Goal: Information Seeking & Learning: Check status

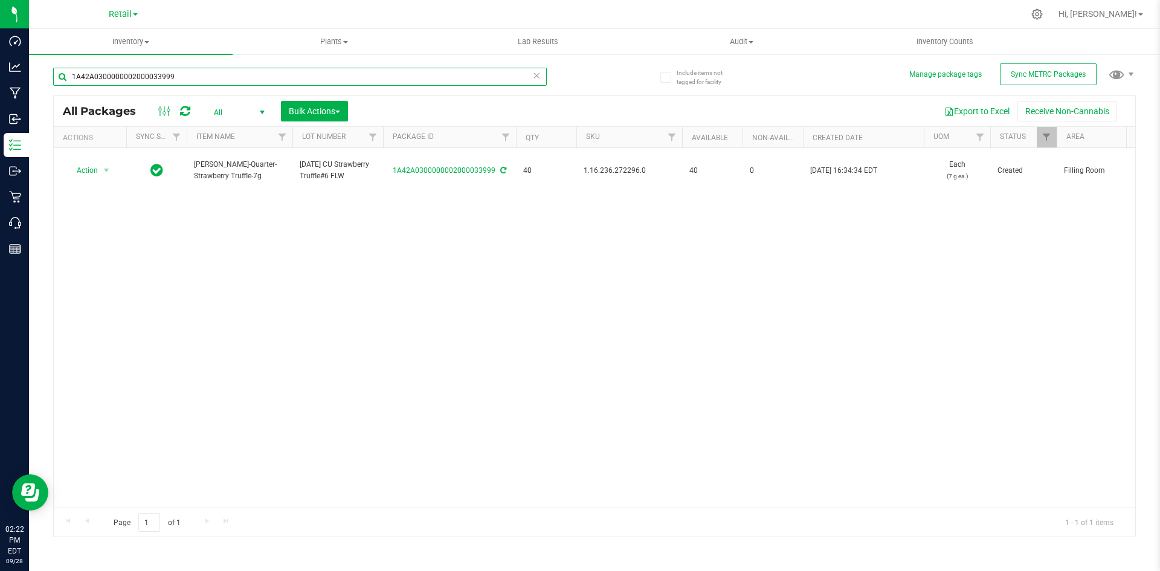
click at [217, 80] on input "1A42A0300000002000033999" at bounding box center [300, 77] width 494 height 18
click at [196, 75] on input "1A42A0300000002000033576" at bounding box center [300, 77] width 494 height 18
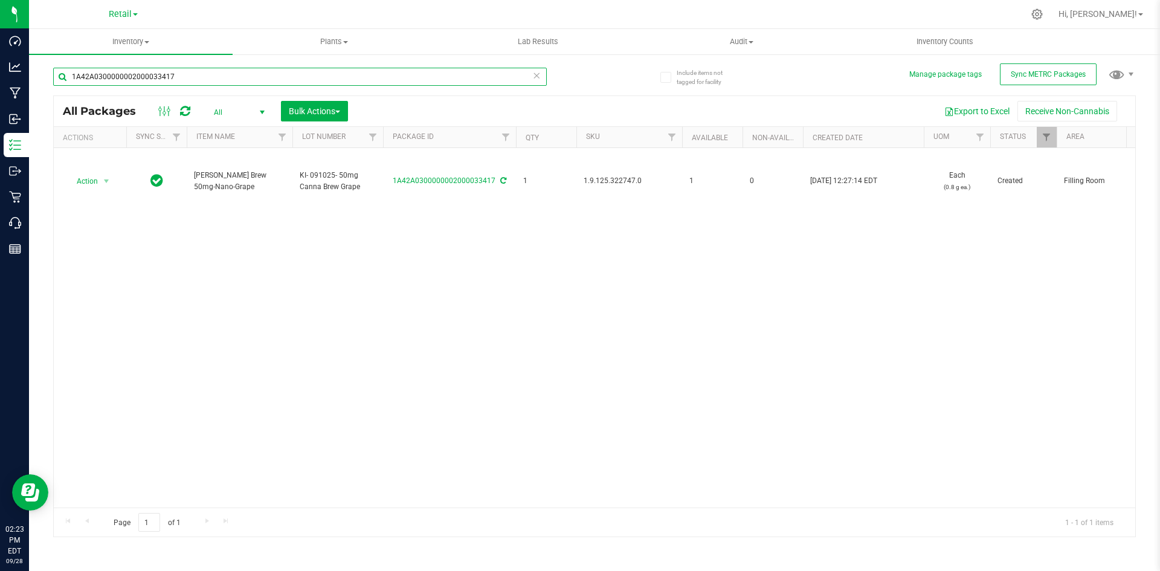
click at [225, 79] on input "1A42A0300000002000033417" at bounding box center [300, 77] width 494 height 18
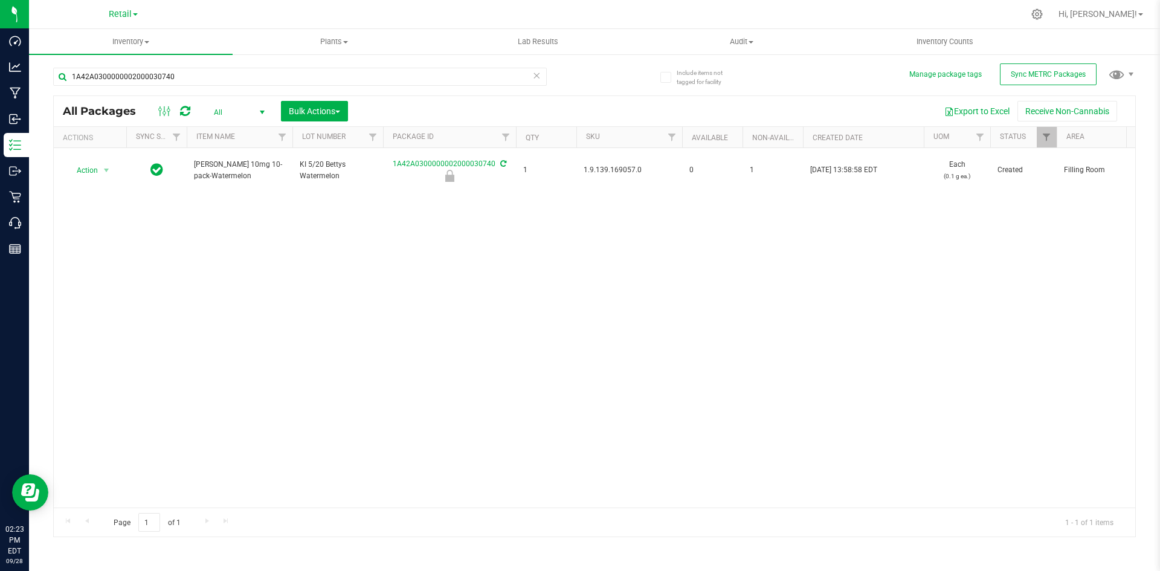
click at [193, 66] on div "1A42A0300000002000030740" at bounding box center [323, 76] width 541 height 39
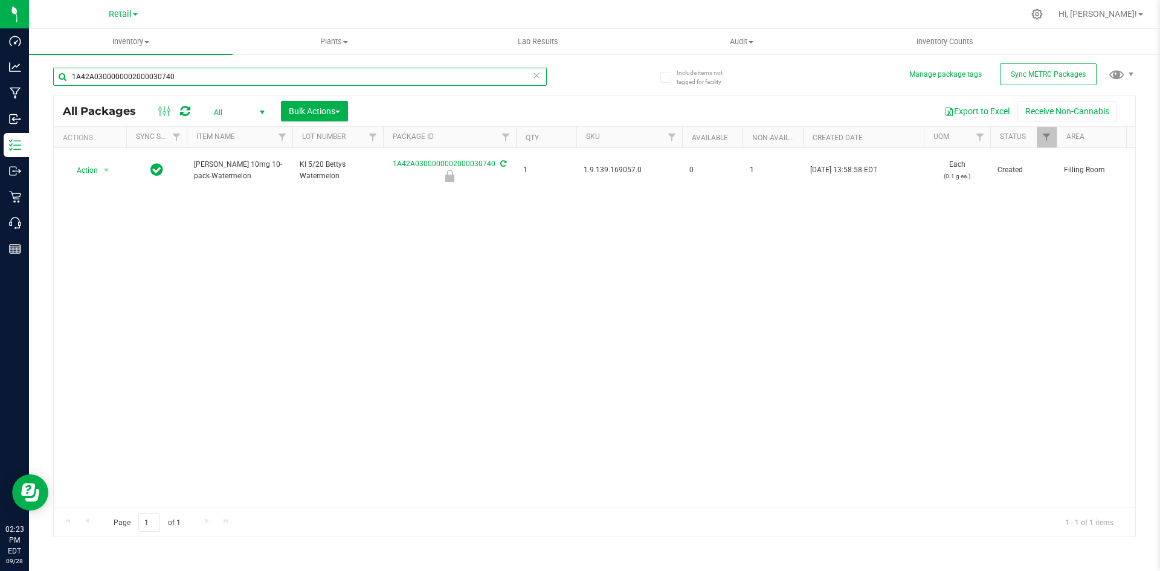
click at [192, 73] on input "1A42A0300000002000030740" at bounding box center [300, 77] width 494 height 18
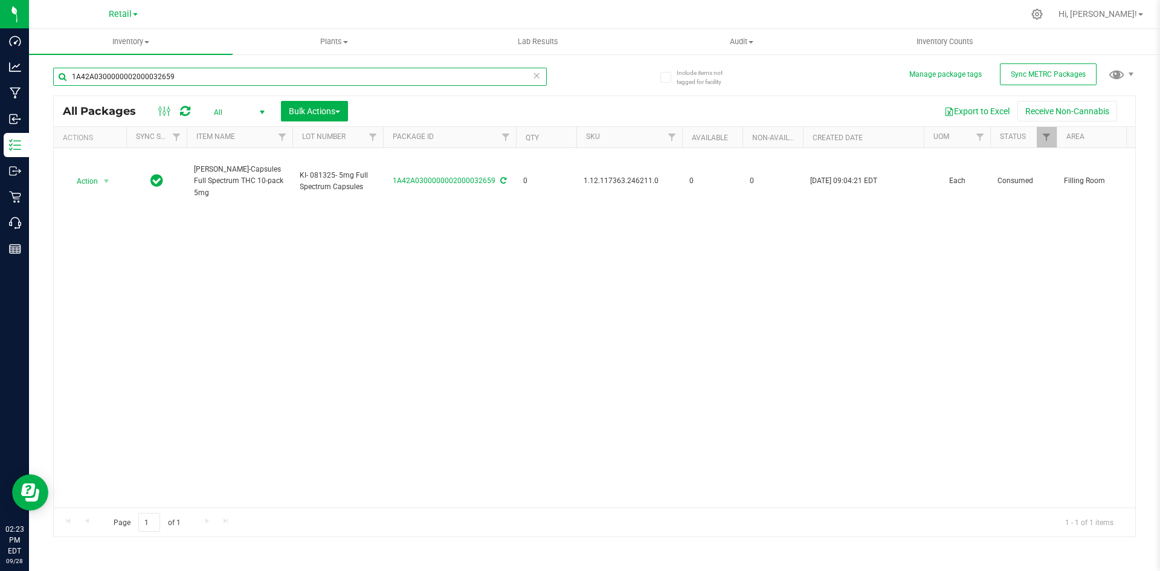
click at [193, 84] on input "1A42A0300000002000032659" at bounding box center [300, 77] width 494 height 18
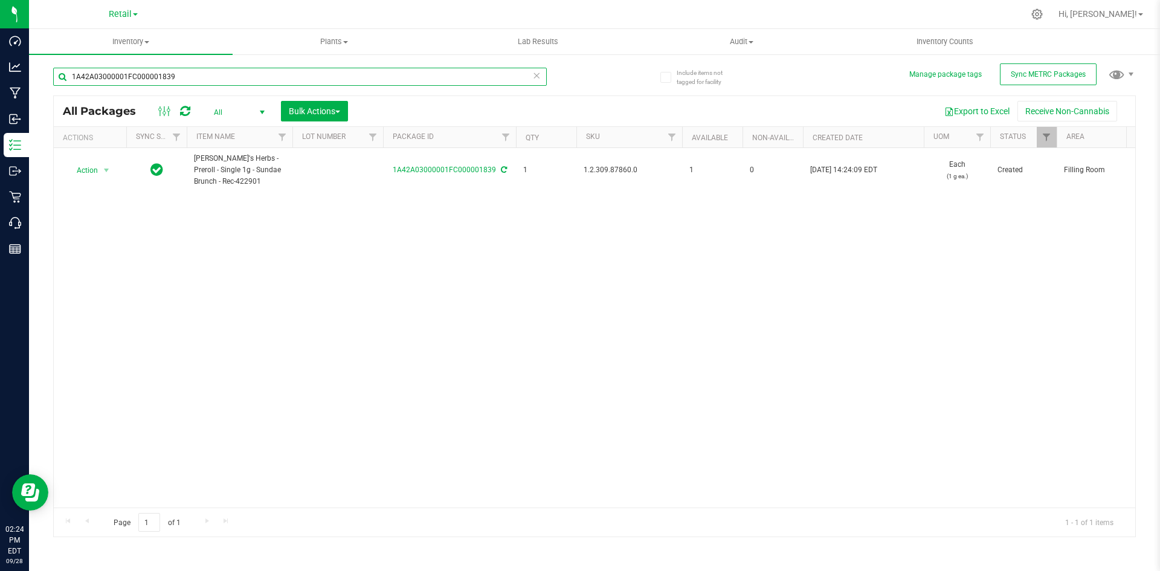
click at [190, 73] on input "1A42A03000001FC000001839" at bounding box center [300, 77] width 494 height 18
click at [230, 74] on input "1A42A0300000002000033480" at bounding box center [300, 77] width 494 height 18
click at [184, 76] on input "1A42A03000005DD000006232" at bounding box center [300, 77] width 494 height 18
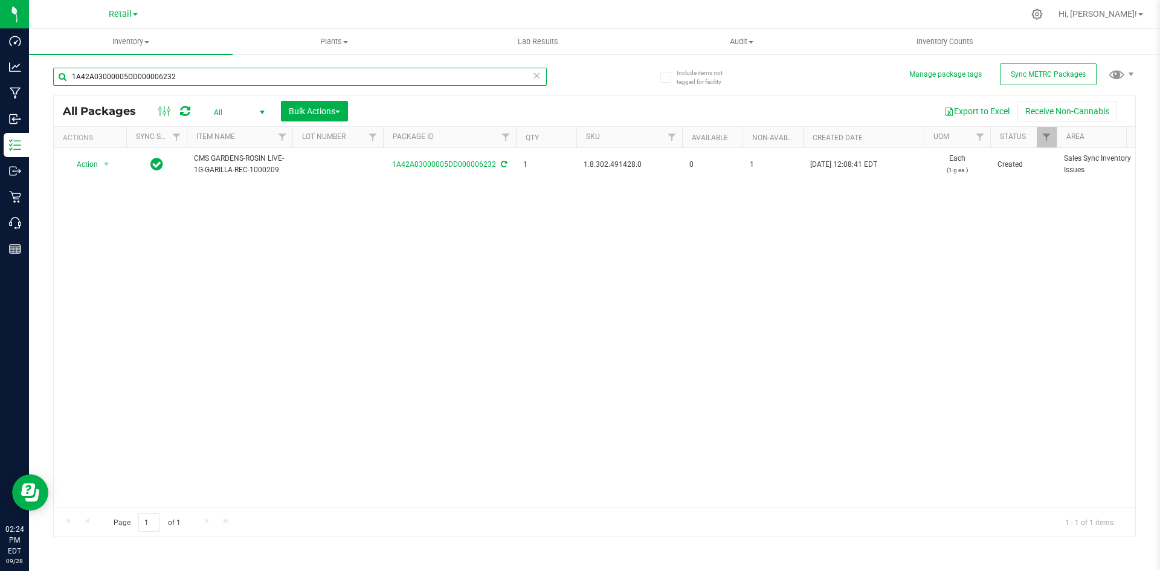
click at [184, 76] on input "1A42A03000005DD000006232" at bounding box center [300, 77] width 494 height 18
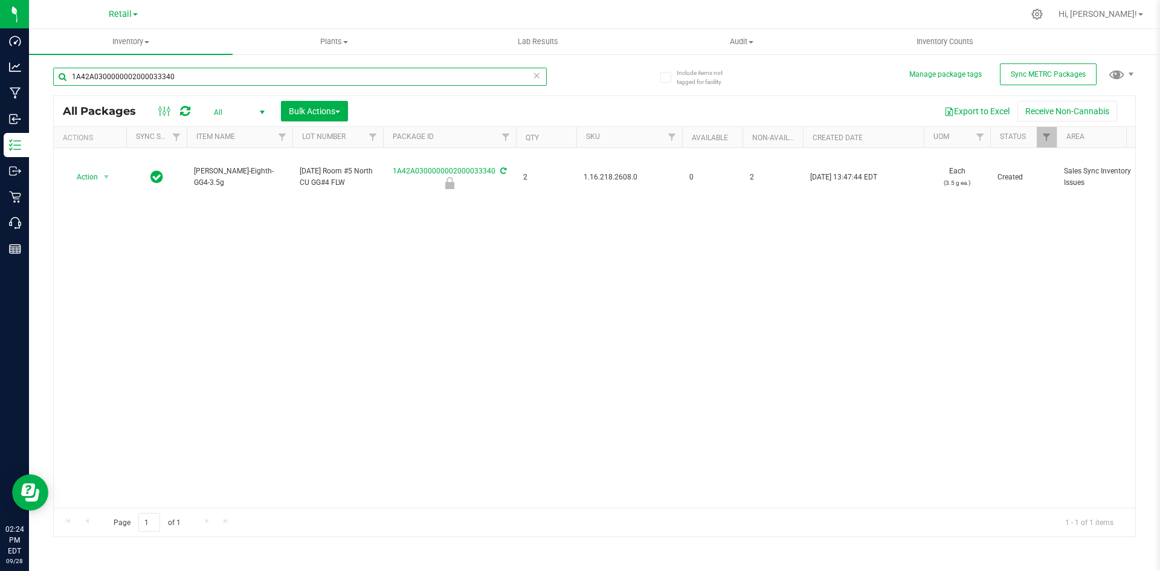
click at [200, 81] on input "1A42A0300000002000033340" at bounding box center [300, 77] width 494 height 18
click at [199, 74] on input "1A42A0300000002000033632" at bounding box center [300, 77] width 494 height 18
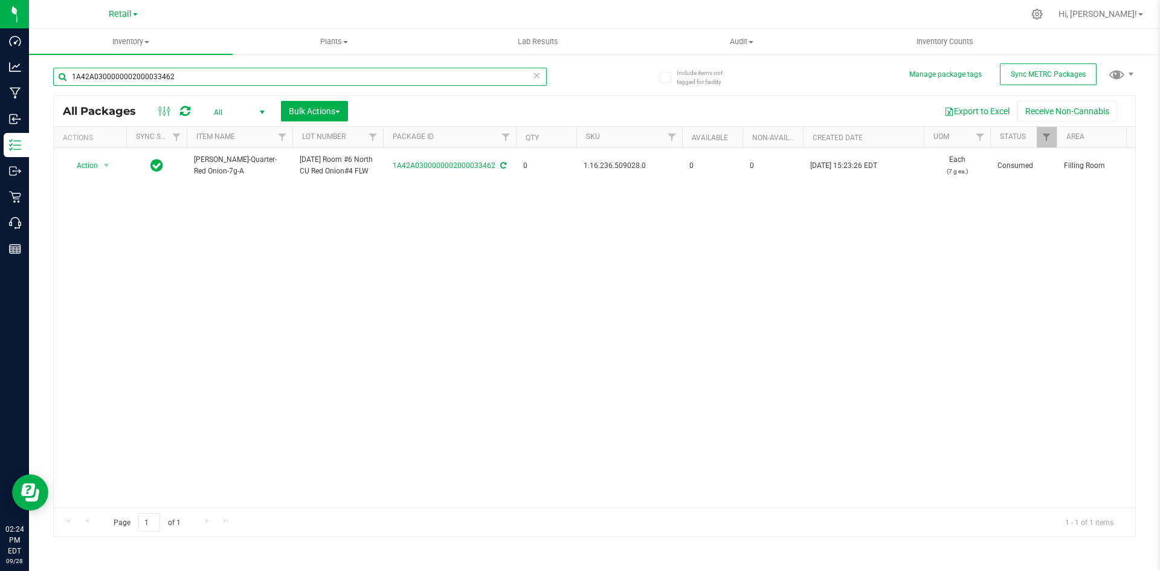
click at [199, 74] on input "1A42A0300000002000033462" at bounding box center [300, 77] width 494 height 18
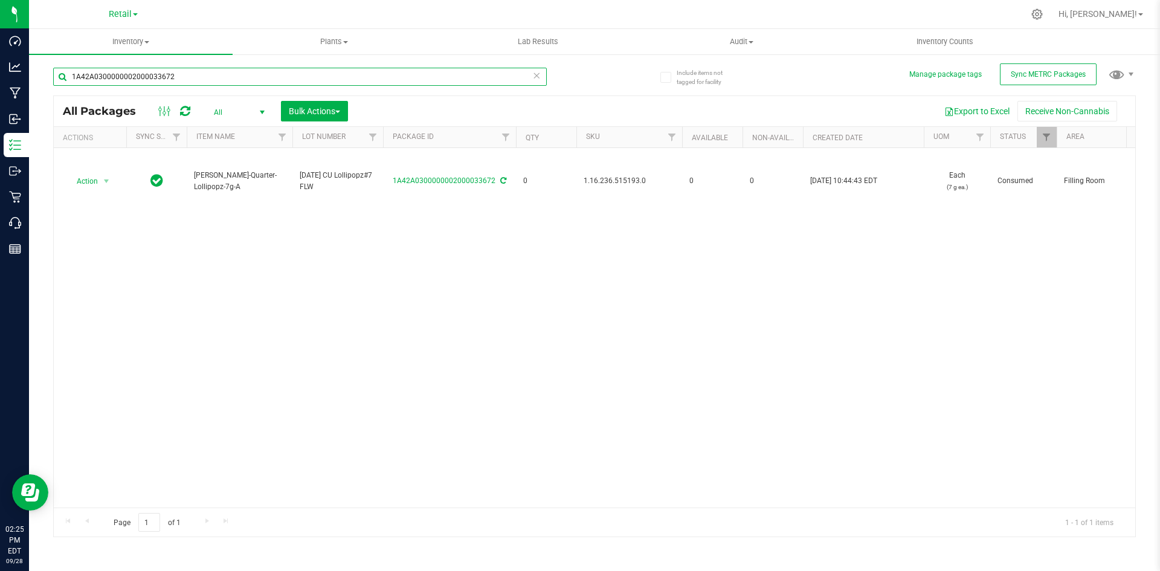
click at [198, 82] on input "1A42A0300000002000033672" at bounding box center [300, 77] width 494 height 18
click at [198, 82] on input "1A42A0300000002000033237" at bounding box center [300, 77] width 494 height 18
click at [198, 82] on input "1A42A0300000641000003155" at bounding box center [300, 77] width 494 height 18
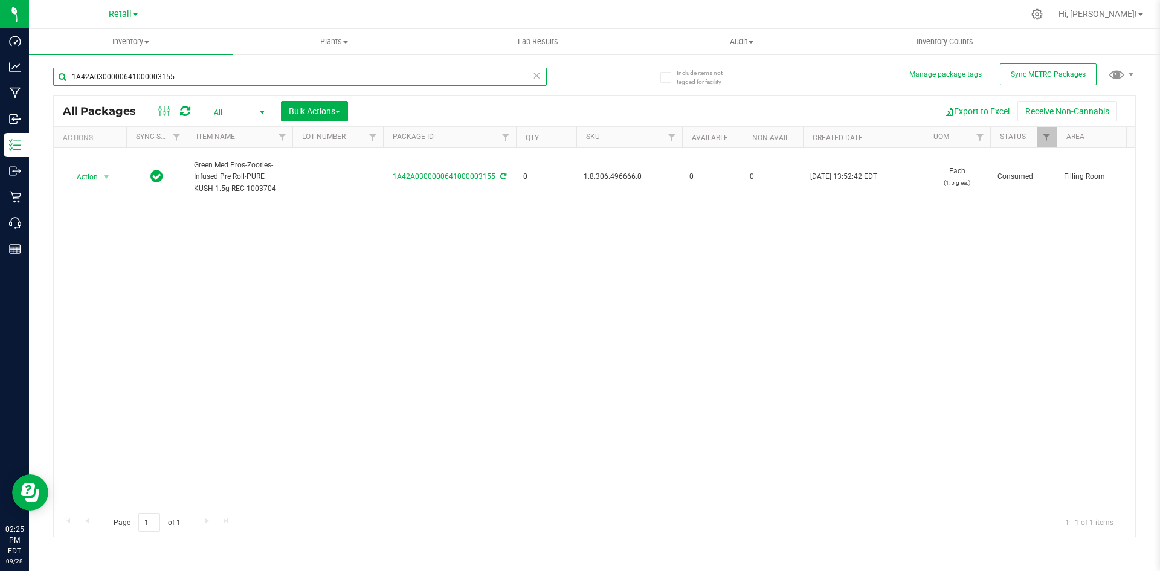
click at [198, 82] on input "1A42A0300000641000003155" at bounding box center [300, 77] width 494 height 18
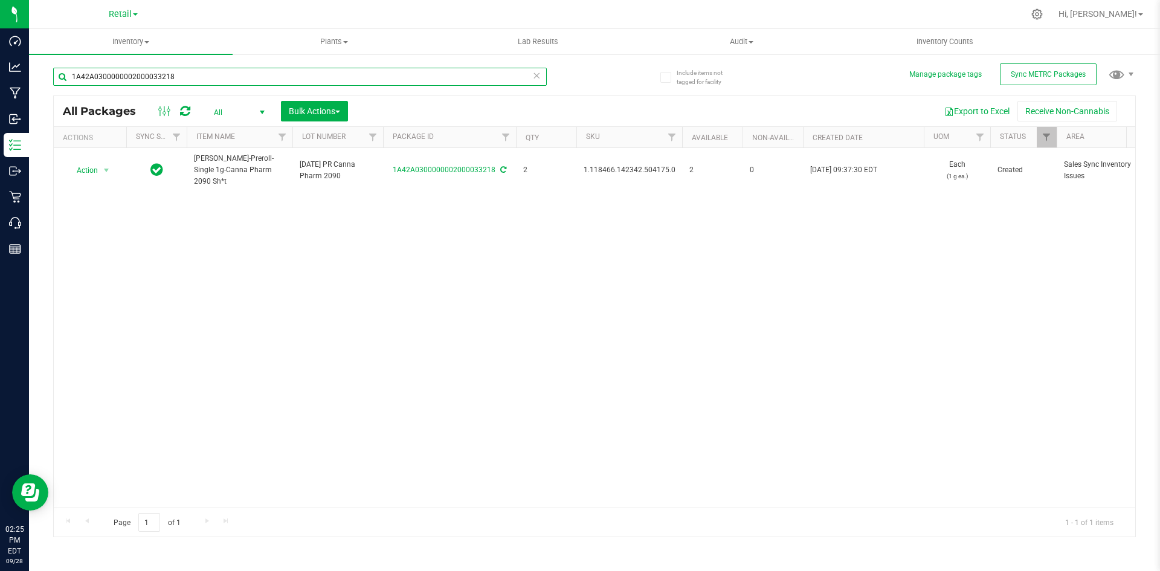
click at [198, 82] on input "1A42A0300000002000033218" at bounding box center [300, 77] width 494 height 18
click at [198, 83] on input "1A42A0300000002000033676" at bounding box center [300, 77] width 494 height 18
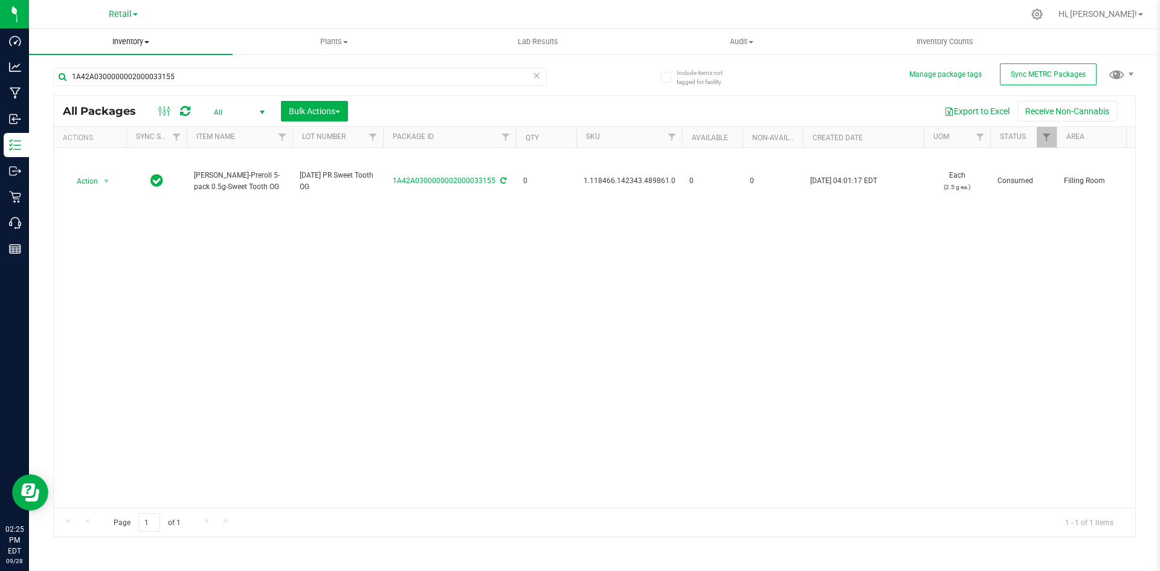
click at [195, 46] on span "Inventory" at bounding box center [131, 41] width 204 height 11
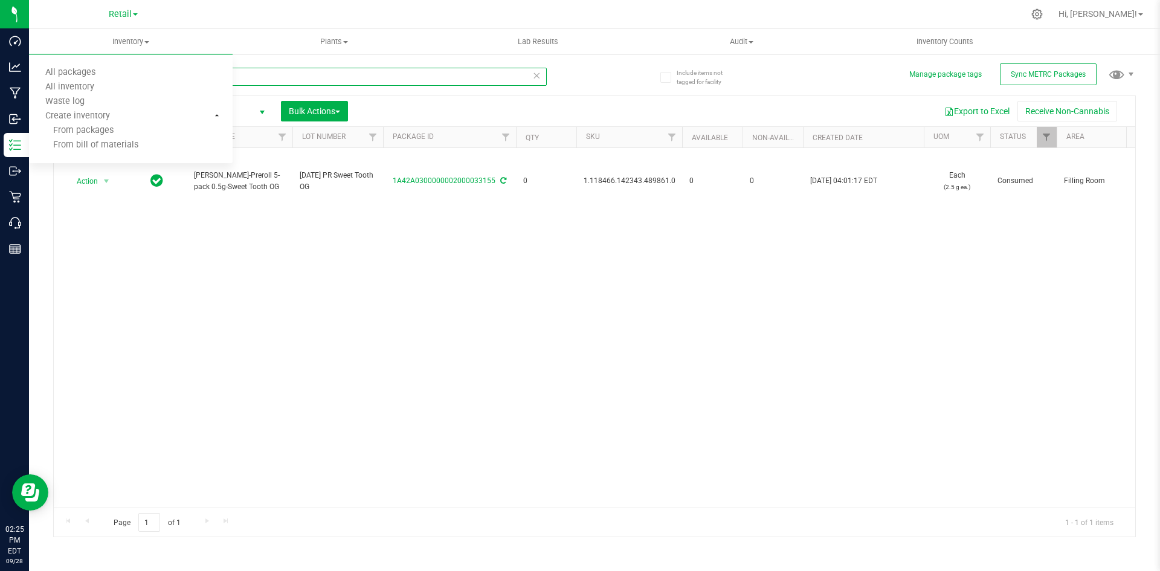
click at [317, 83] on input "1A42A0300000002000033155" at bounding box center [300, 77] width 494 height 18
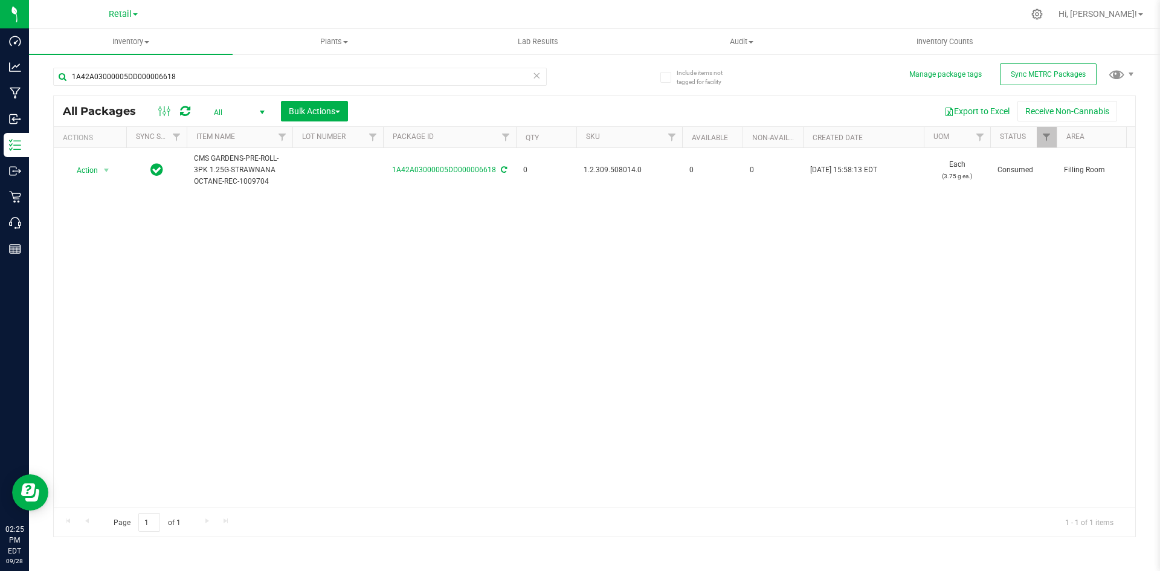
click at [311, 57] on div "1A42A03000005DD000006618" at bounding box center [323, 76] width 541 height 39
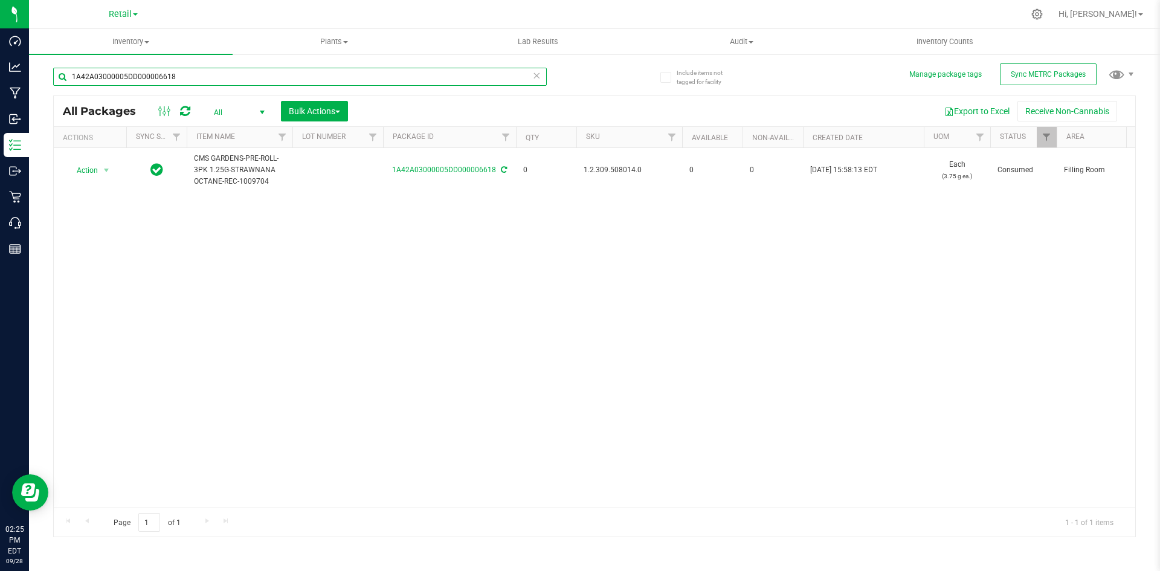
click at [296, 74] on input "1A42A03000005DD000006618" at bounding box center [300, 77] width 494 height 18
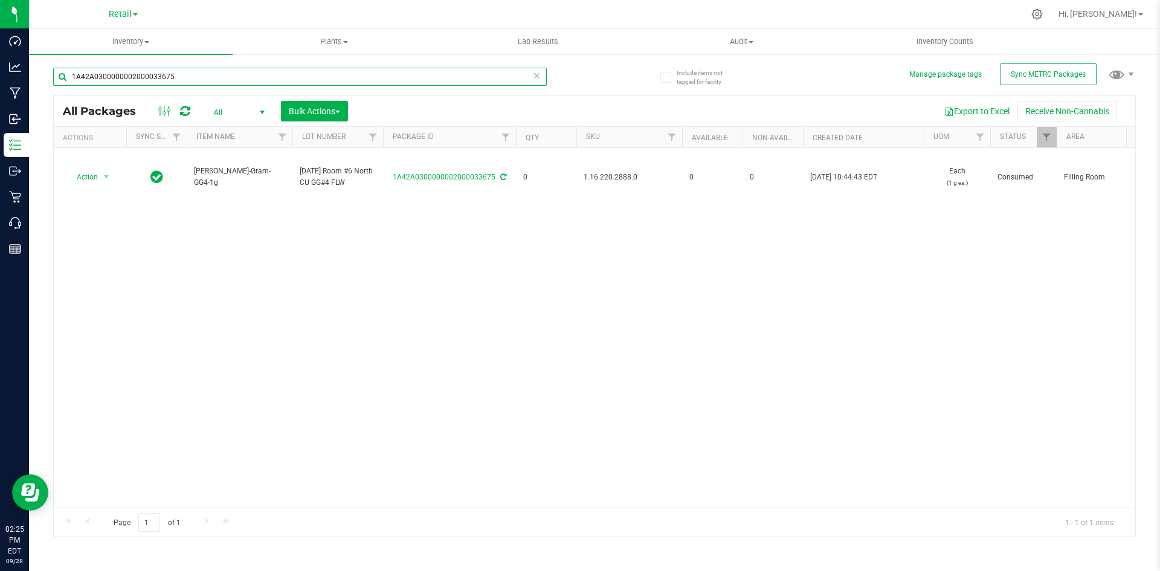
click at [296, 74] on input "1A42A0300000002000033675" at bounding box center [300, 77] width 494 height 18
click at [296, 74] on input "1A42A0300000641000003156" at bounding box center [300, 77] width 494 height 18
click at [295, 74] on input "1A42A0300000002000033436" at bounding box center [300, 77] width 494 height 18
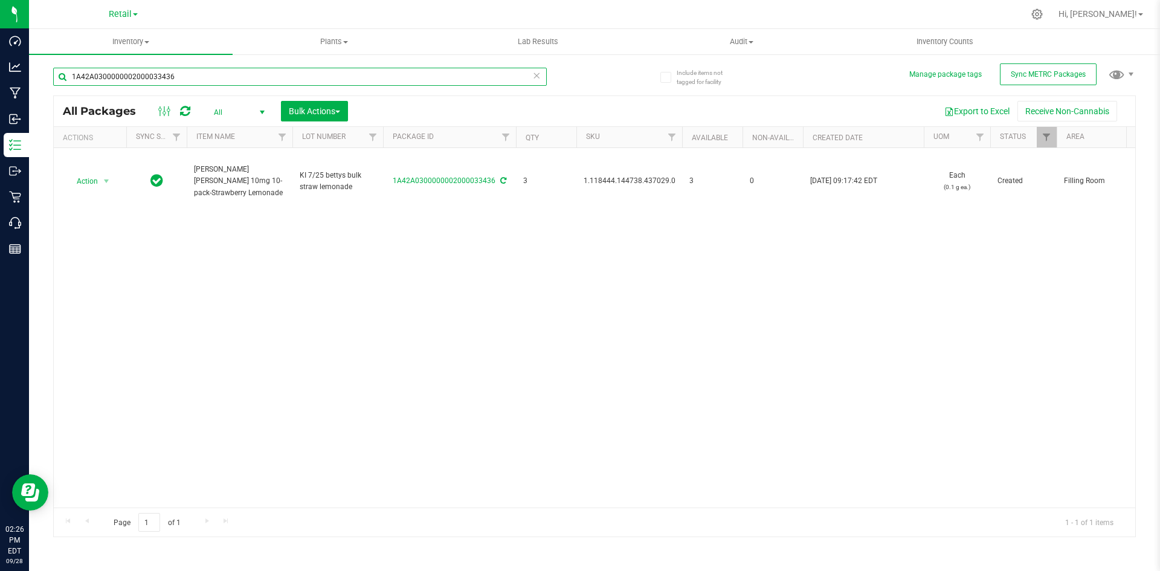
click at [295, 74] on input "1A42A0300000002000033436" at bounding box center [300, 77] width 494 height 18
click at [244, 72] on input "1A42A0300000002000033609" at bounding box center [300, 77] width 494 height 18
click at [224, 78] on input "1A42A03000002BE000011352" at bounding box center [300, 77] width 494 height 18
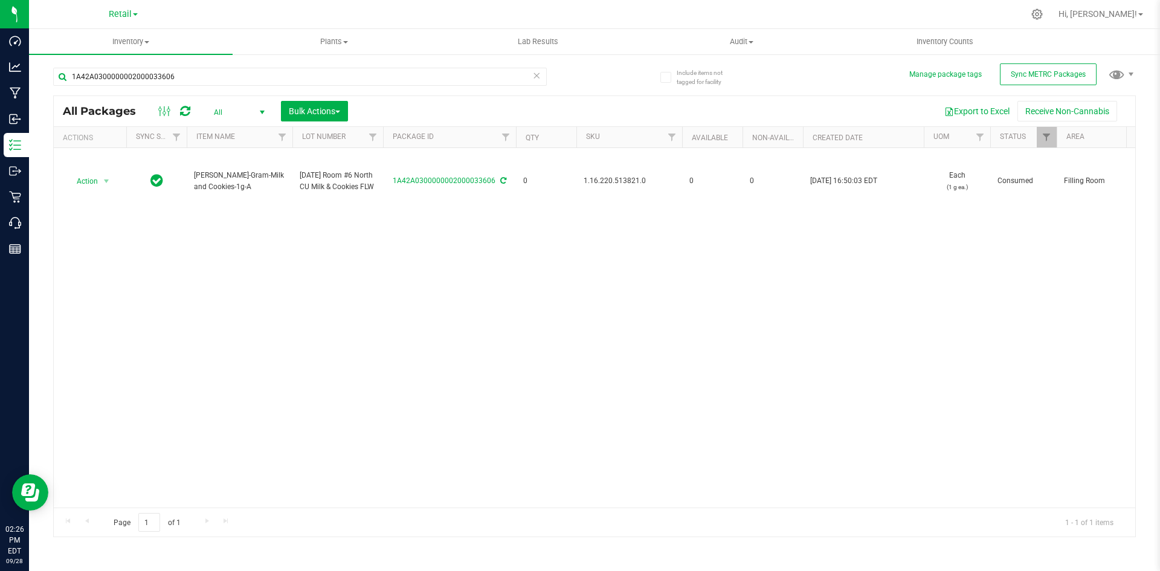
click at [389, 65] on div "1A42A0300000002000033606" at bounding box center [323, 76] width 541 height 39
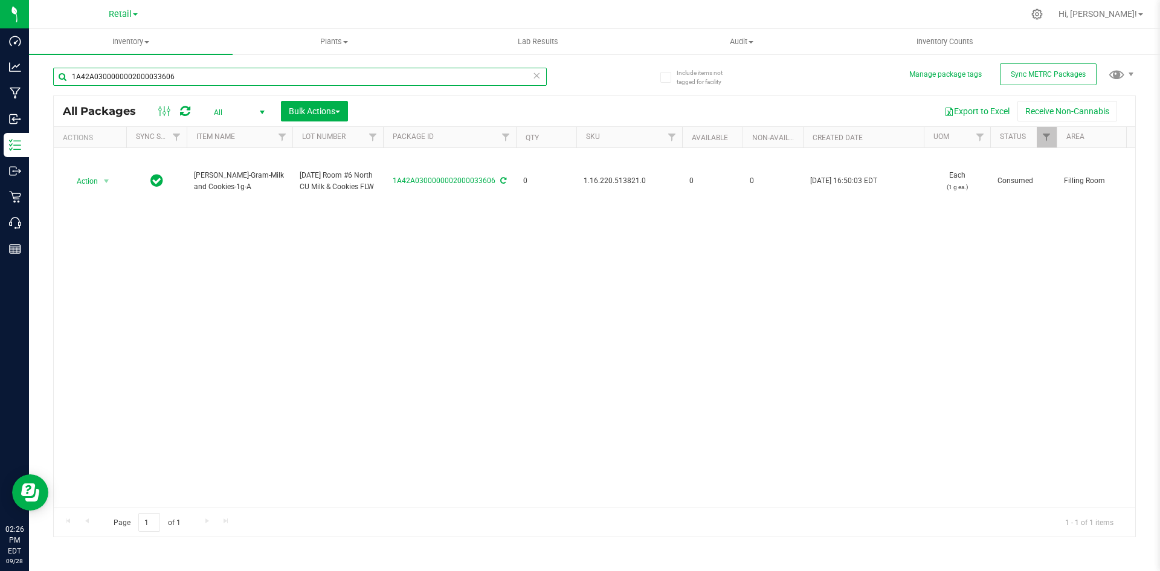
click at [385, 71] on input "1A42A0300000002000033606" at bounding box center [300, 77] width 494 height 18
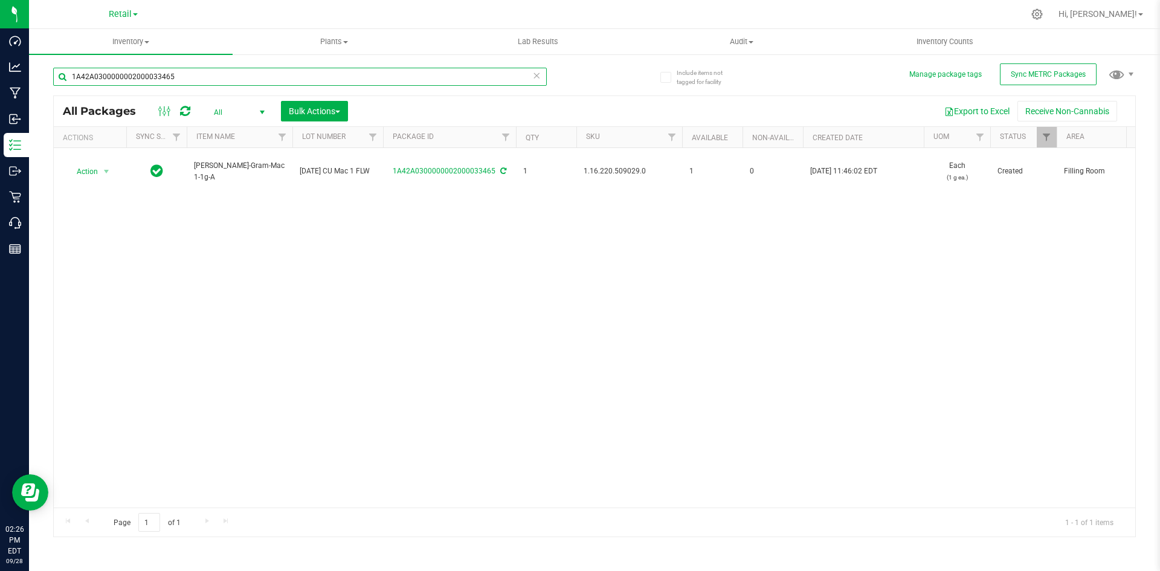
click at [305, 77] on input "1A42A0300000002000033465" at bounding box center [300, 77] width 494 height 18
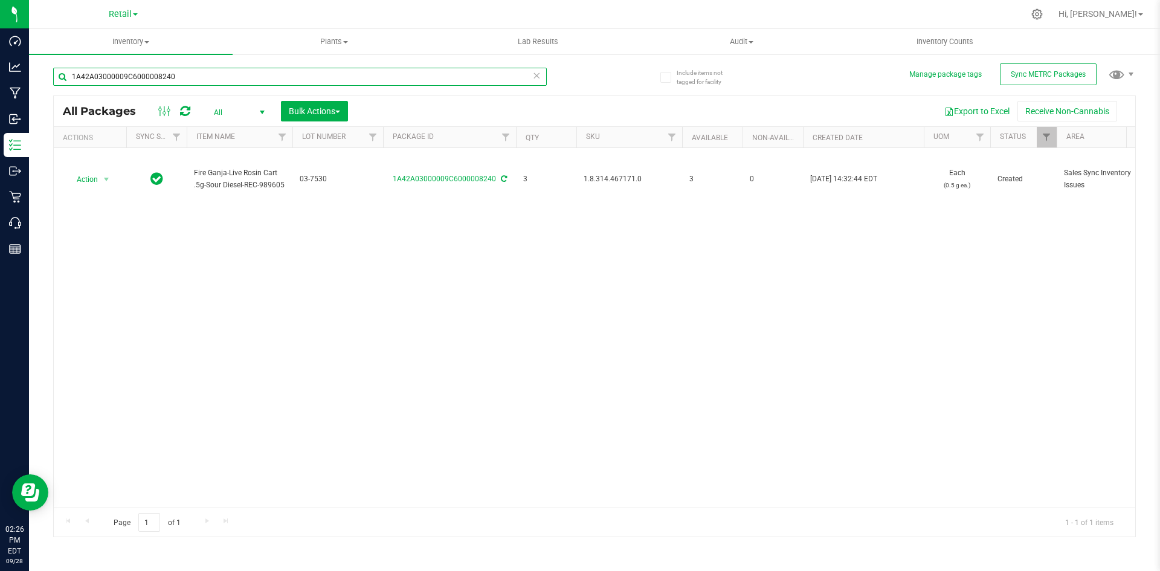
click at [305, 77] on input "1A42A03000009C6000008240" at bounding box center [300, 77] width 494 height 18
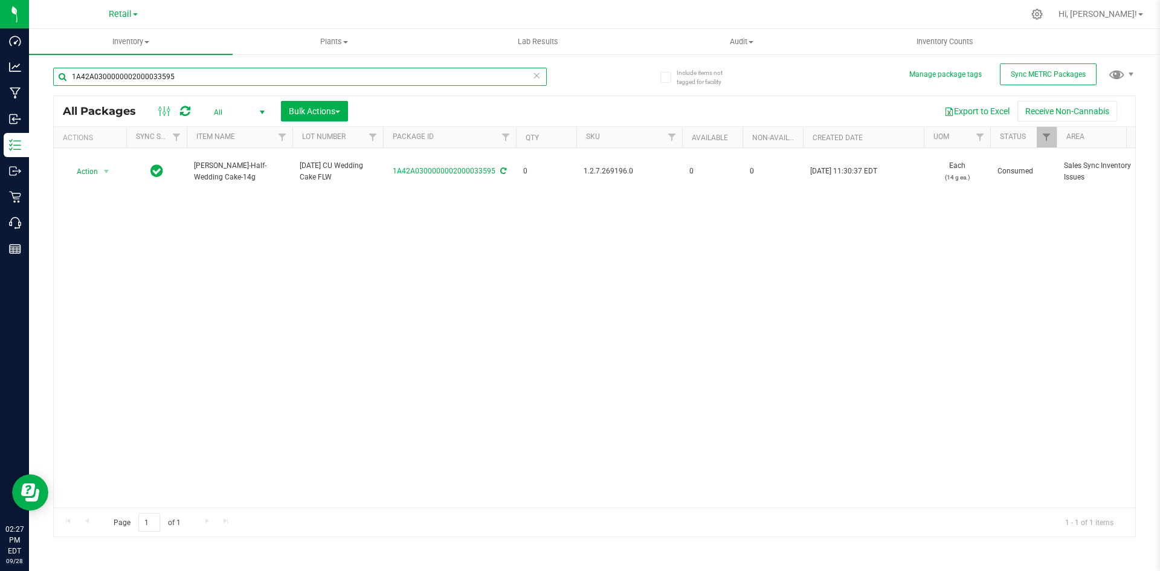
click at [303, 68] on input "1A42A0300000002000033595" at bounding box center [300, 77] width 494 height 18
click at [305, 71] on input "1A42A0300000002000033526" at bounding box center [300, 77] width 494 height 18
click at [305, 68] on input "1A42A0300000002000032656" at bounding box center [300, 77] width 494 height 18
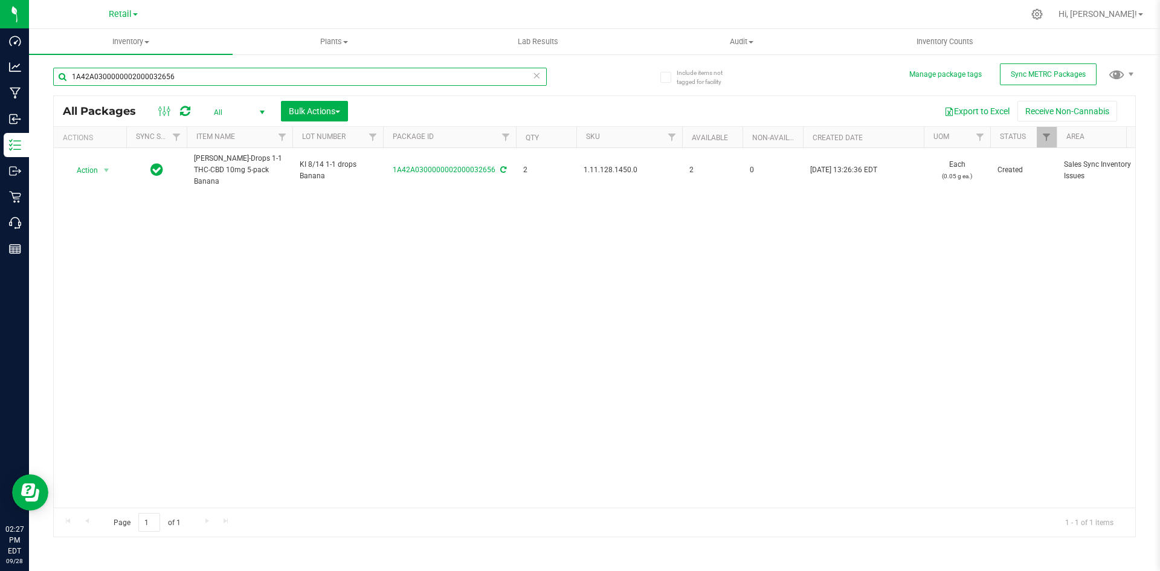
click at [305, 68] on input "1A42A0300000002000032656" at bounding box center [300, 77] width 494 height 18
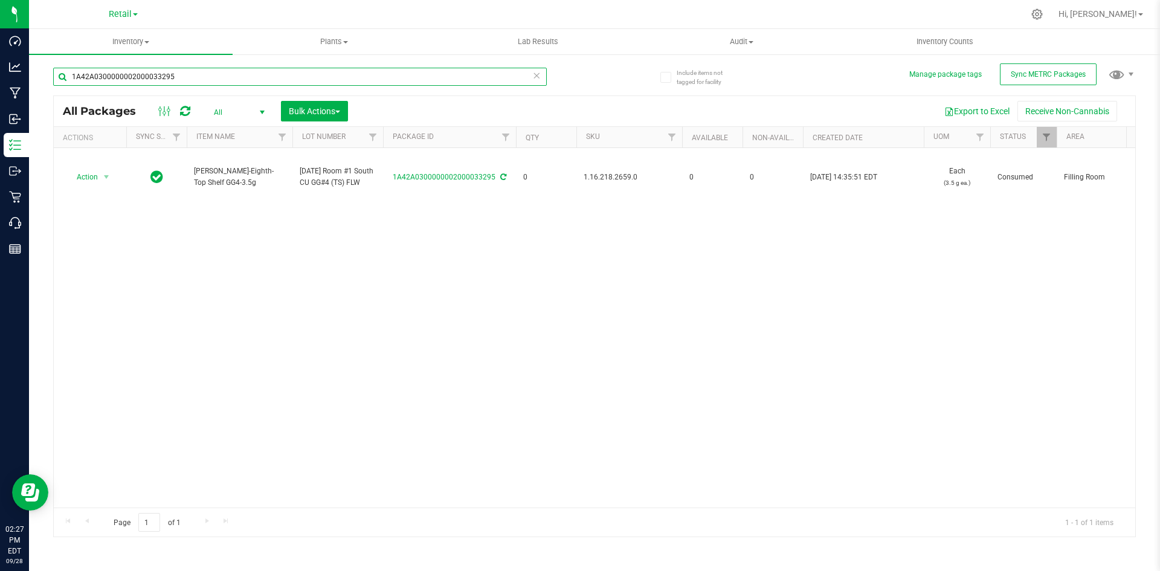
click at [297, 81] on input "1A42A0300000002000033295" at bounding box center [300, 77] width 494 height 18
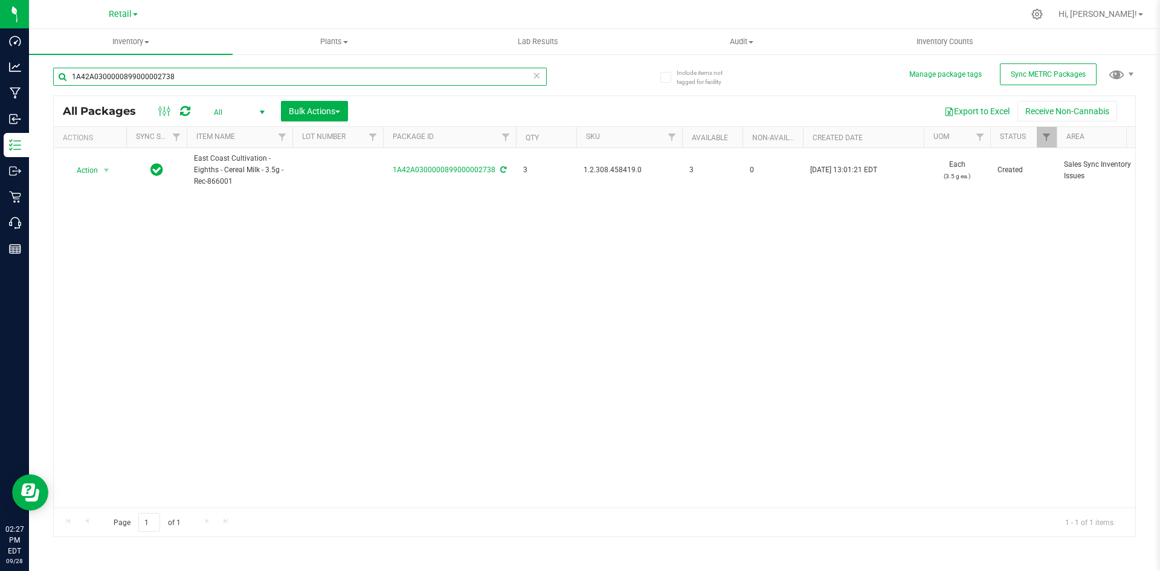
click at [295, 76] on input "1A42A0300000899000002738" at bounding box center [300, 77] width 494 height 18
click at [295, 76] on input "1A42A03000001FC000001840" at bounding box center [300, 77] width 494 height 18
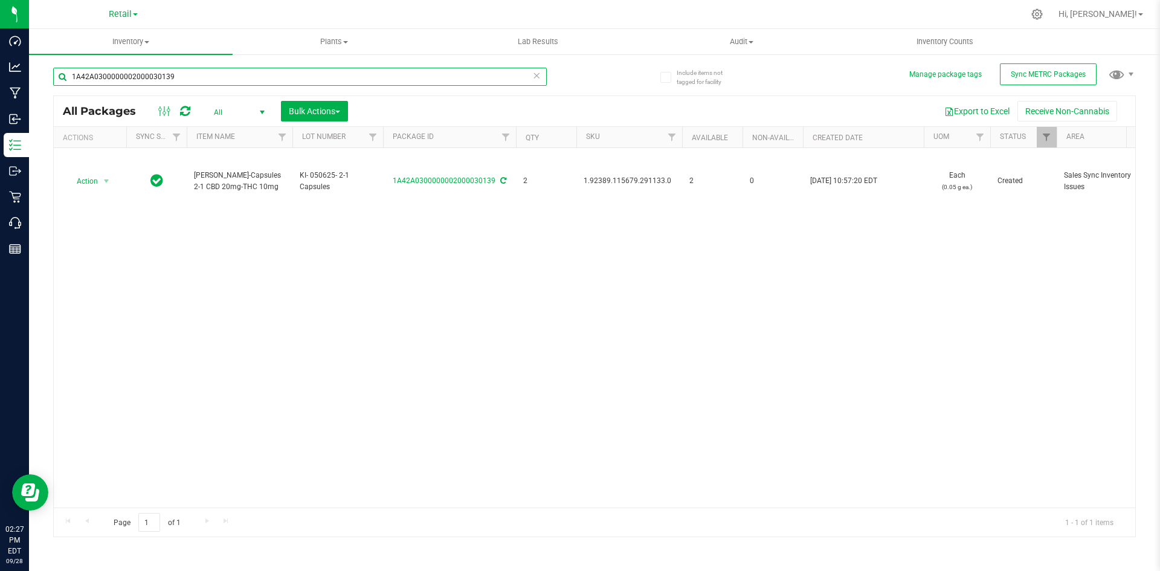
click at [294, 74] on input "1A42A0300000002000030139" at bounding box center [300, 77] width 494 height 18
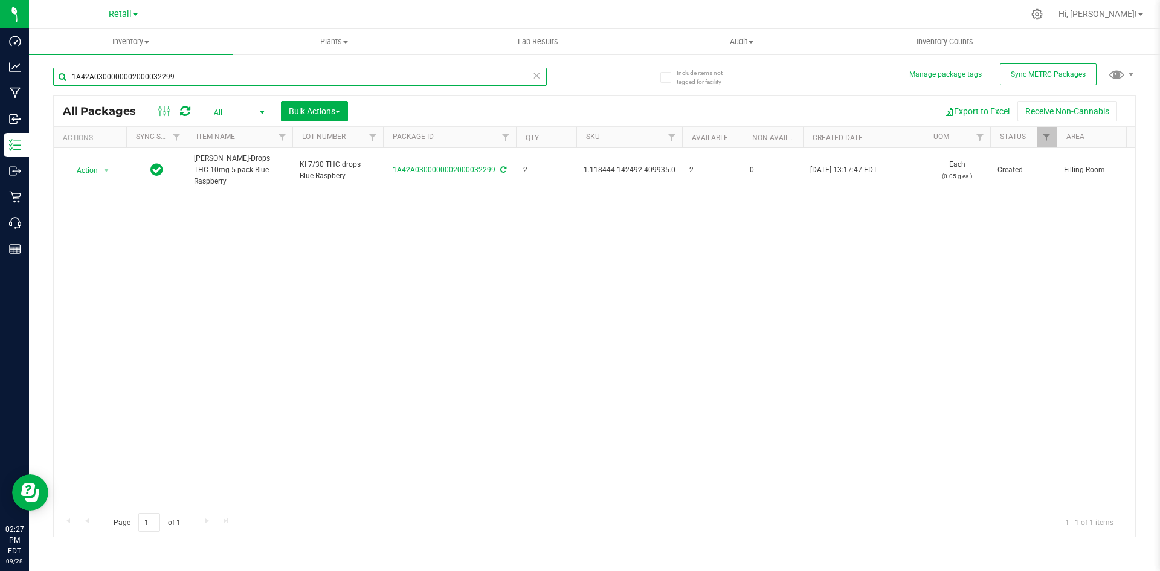
click at [294, 73] on input "1A42A0300000002000032299" at bounding box center [300, 77] width 494 height 18
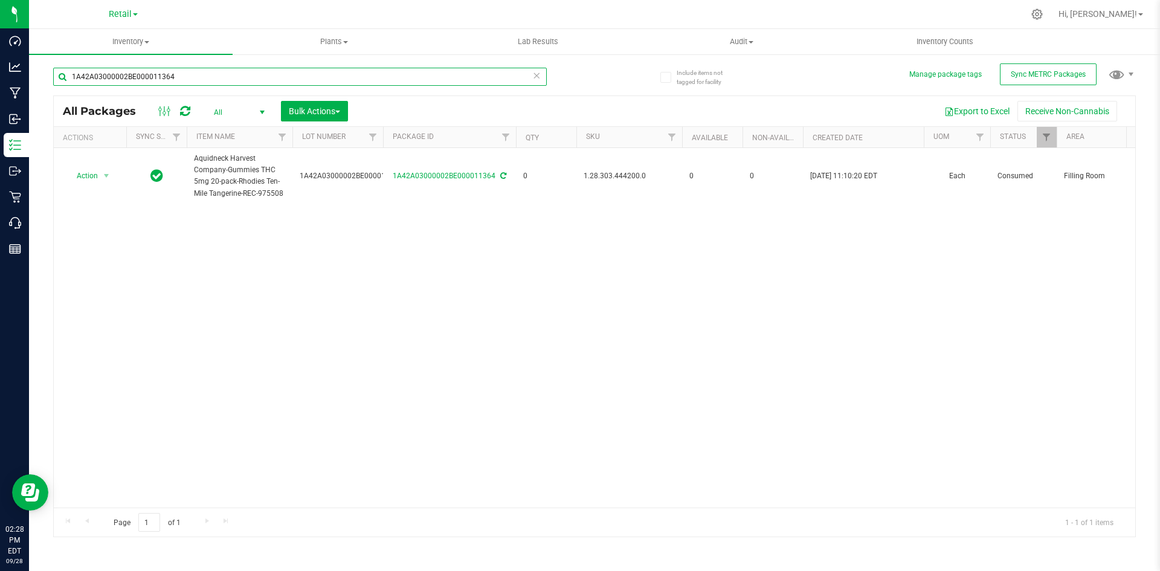
click at [294, 73] on input "1A42A03000002BE000011364" at bounding box center [300, 77] width 494 height 18
click at [280, 74] on input "1A42A0300000002000033211" at bounding box center [300, 77] width 494 height 18
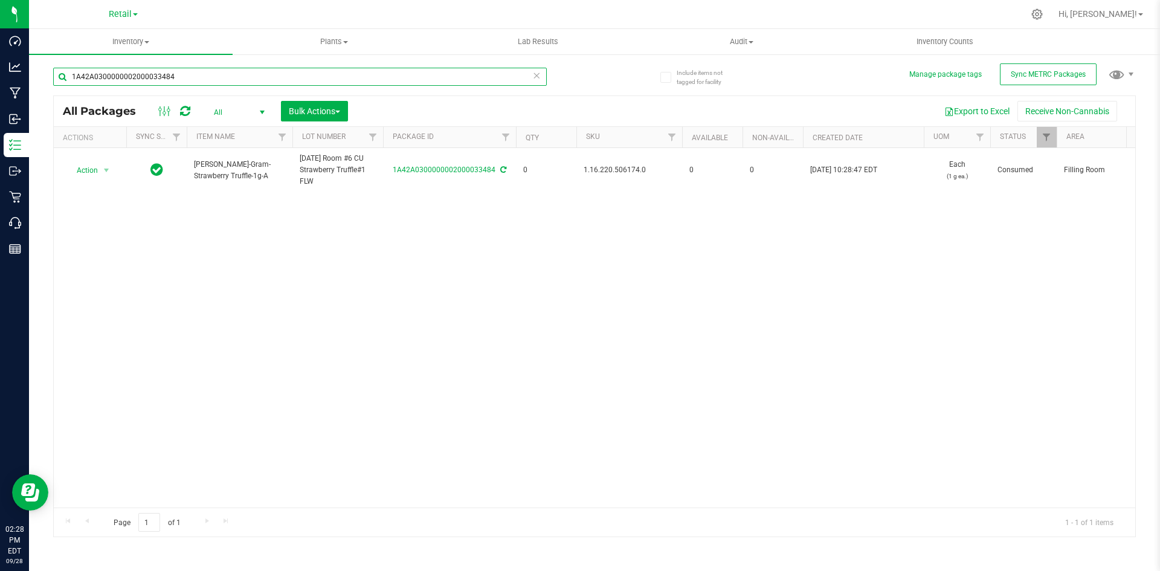
click at [302, 76] on input "1A42A0300000002000033484" at bounding box center [300, 77] width 494 height 18
click at [364, 82] on input "1A42A03000005DD000006446" at bounding box center [300, 77] width 494 height 18
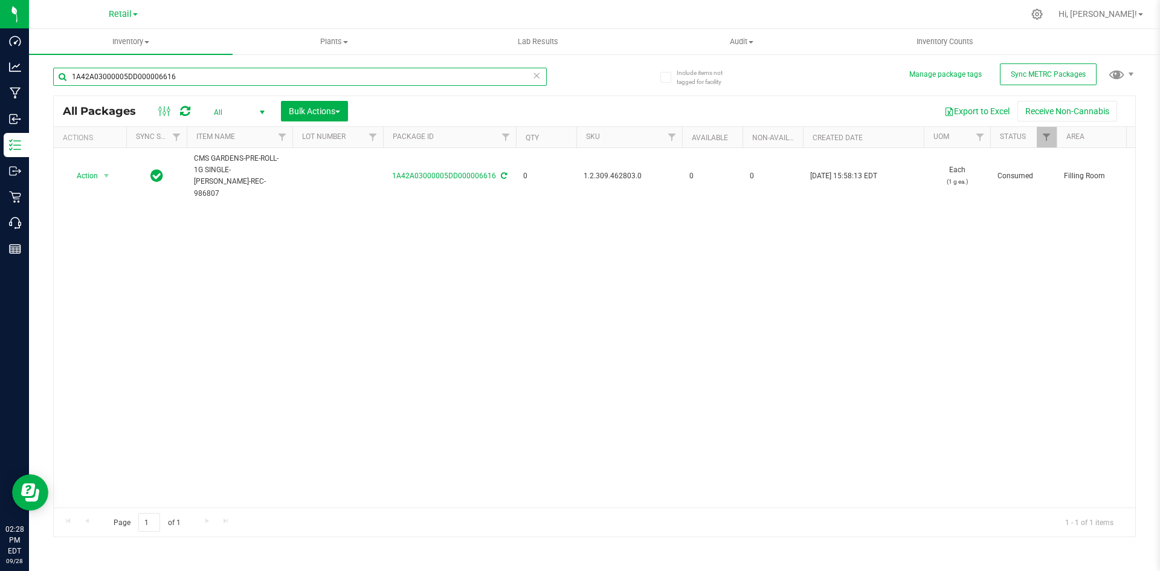
click at [364, 82] on input "1A42A03000005DD000006616" at bounding box center [300, 77] width 494 height 18
click at [364, 82] on input "1A42A0300000002000033456" at bounding box center [300, 77] width 494 height 18
click at [364, 82] on input "1A42A0300000321000001666" at bounding box center [300, 77] width 494 height 18
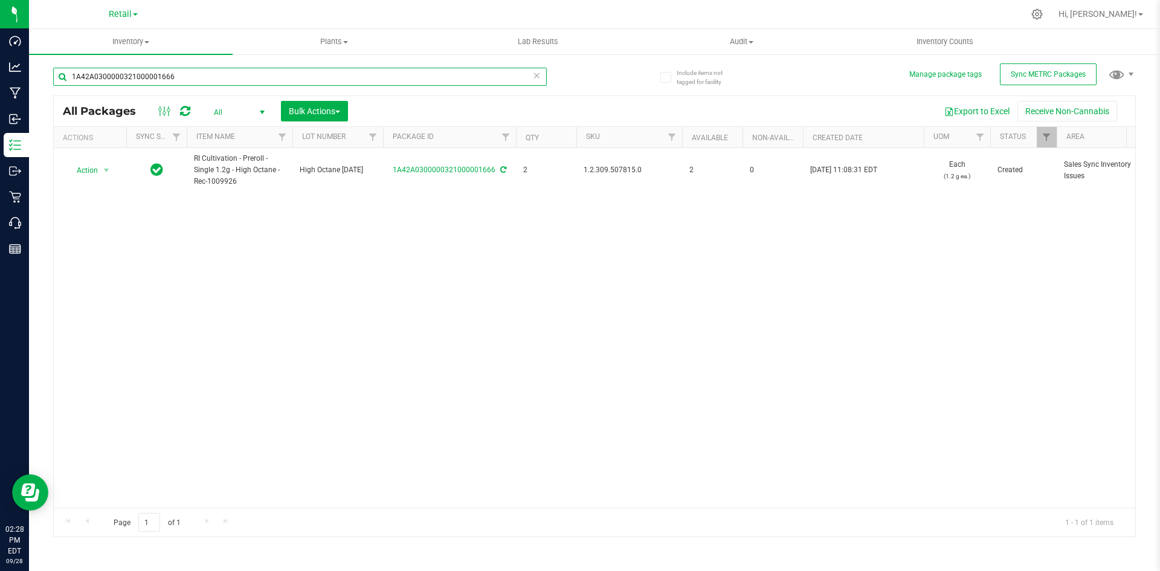
click at [364, 82] on input "1A42A0300000321000001666" at bounding box center [300, 77] width 494 height 18
click at [364, 82] on input "1A42A03000005DD000006561" at bounding box center [300, 77] width 494 height 18
click at [364, 82] on input "1A42A03000003210000016691A42A03000009C6000008238" at bounding box center [300, 77] width 494 height 18
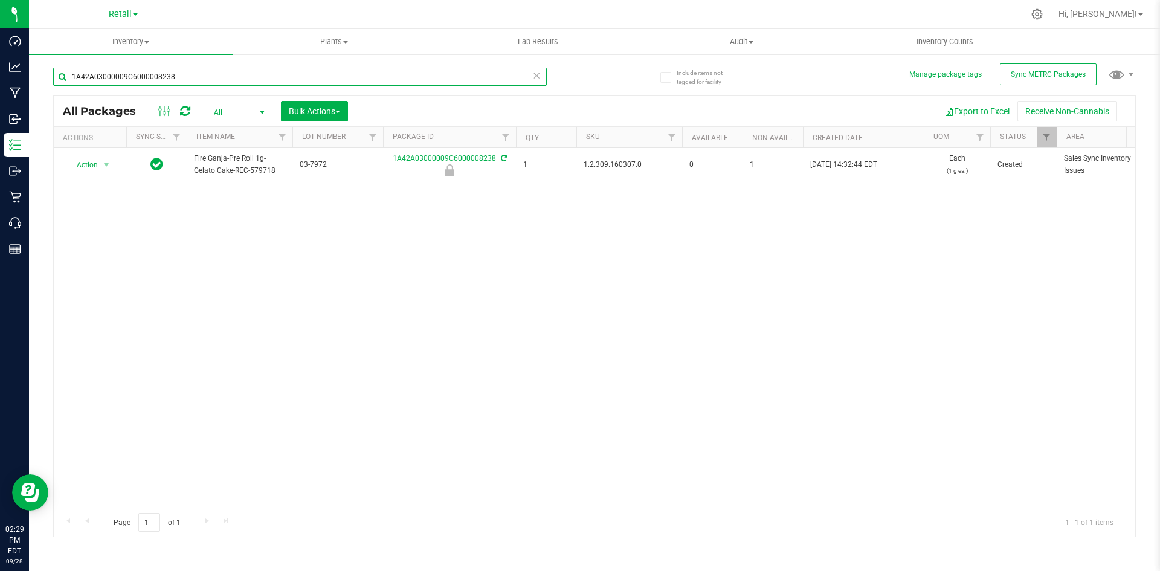
click at [340, 74] on input "1A42A03000009C6000008238" at bounding box center [300, 77] width 494 height 18
click at [240, 82] on input "1A42A0300000A29000000562" at bounding box center [300, 77] width 494 height 18
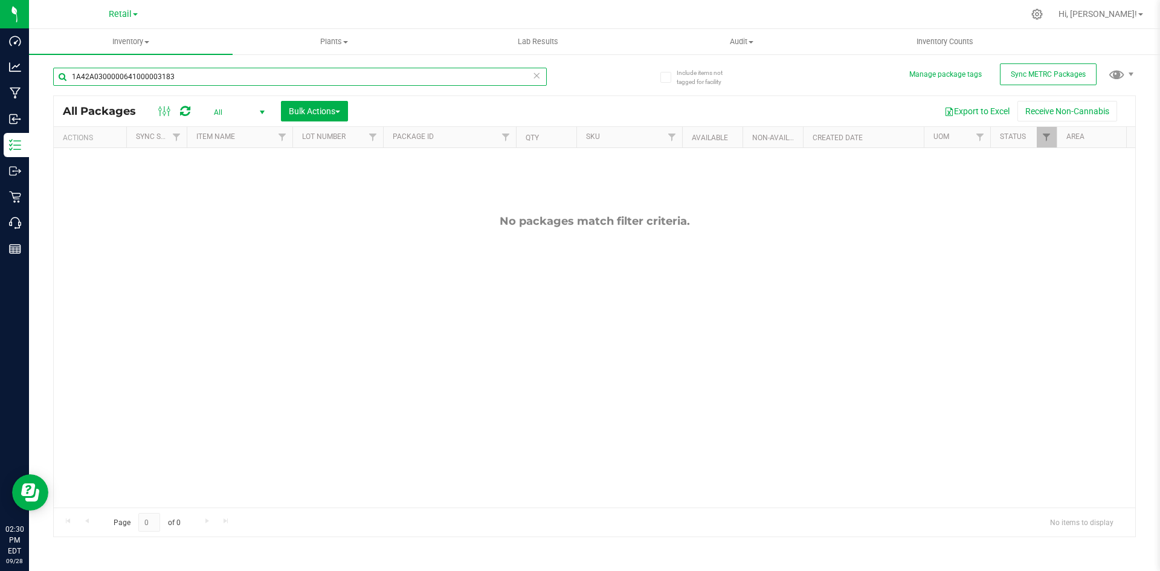
scroll to position [60, 0]
click at [185, 74] on input "1A42A0300000641000003183" at bounding box center [300, 77] width 494 height 18
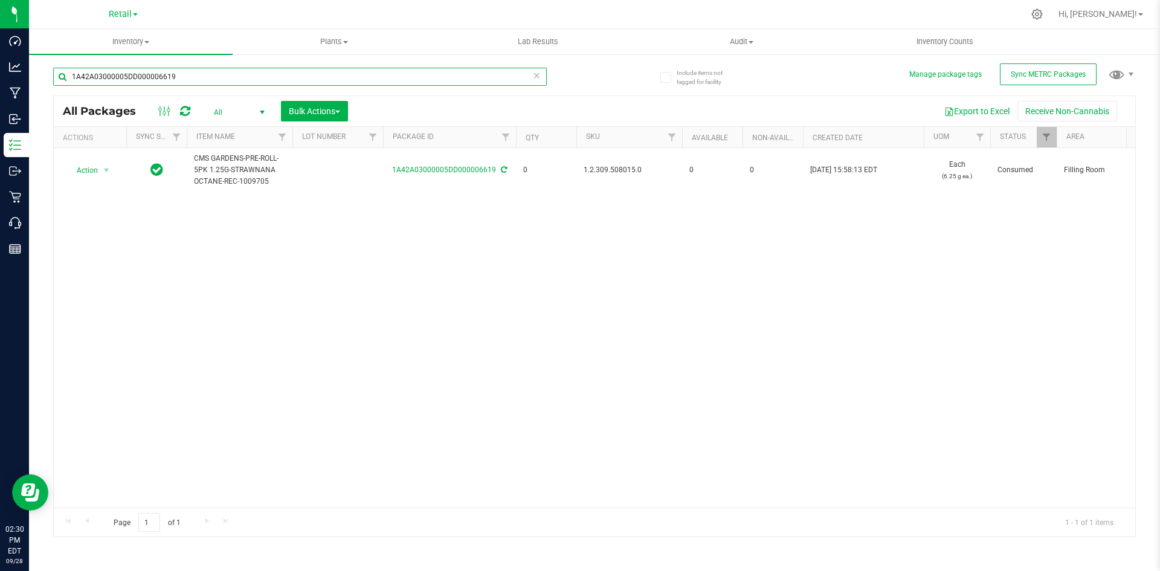
click at [190, 79] on input "1A42A03000005DD000006619" at bounding box center [300, 77] width 494 height 18
click at [190, 79] on input "1A42A0300000002000033500" at bounding box center [300, 77] width 494 height 18
click at [190, 79] on input "1A42A0300000002000032593" at bounding box center [300, 77] width 494 height 18
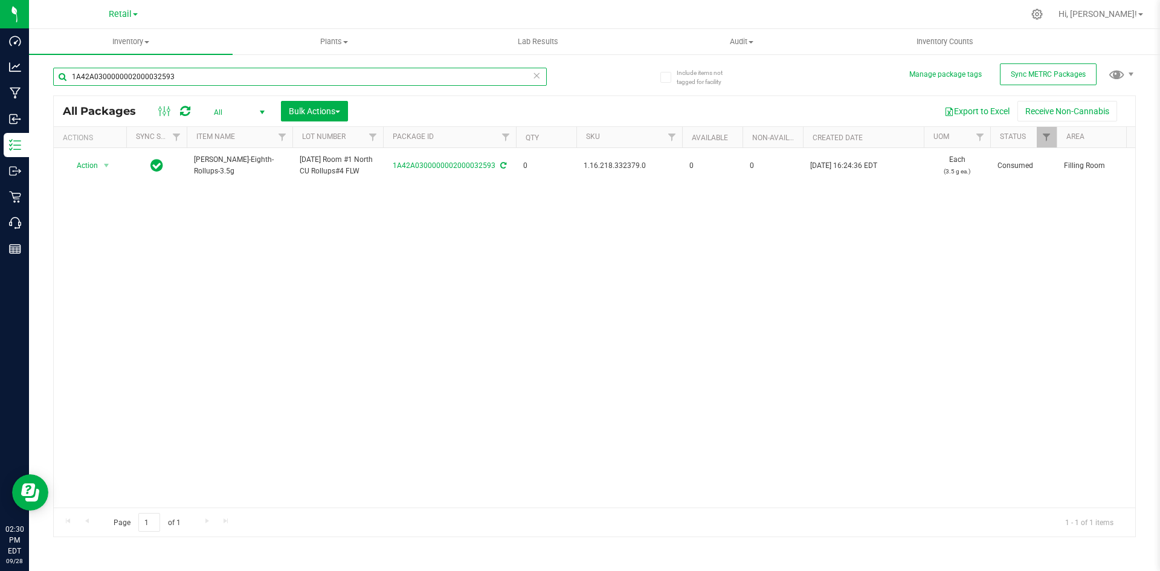
click at [190, 79] on input "1A42A0300000002000032593" at bounding box center [300, 77] width 494 height 18
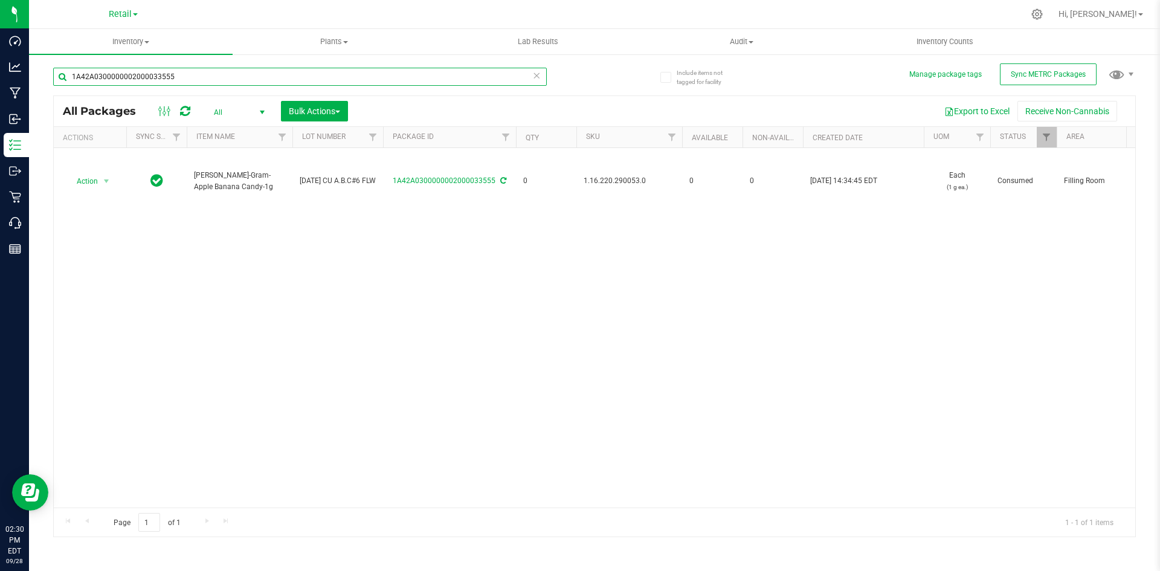
click at [334, 76] on input "1A42A0300000002000033555" at bounding box center [300, 77] width 494 height 18
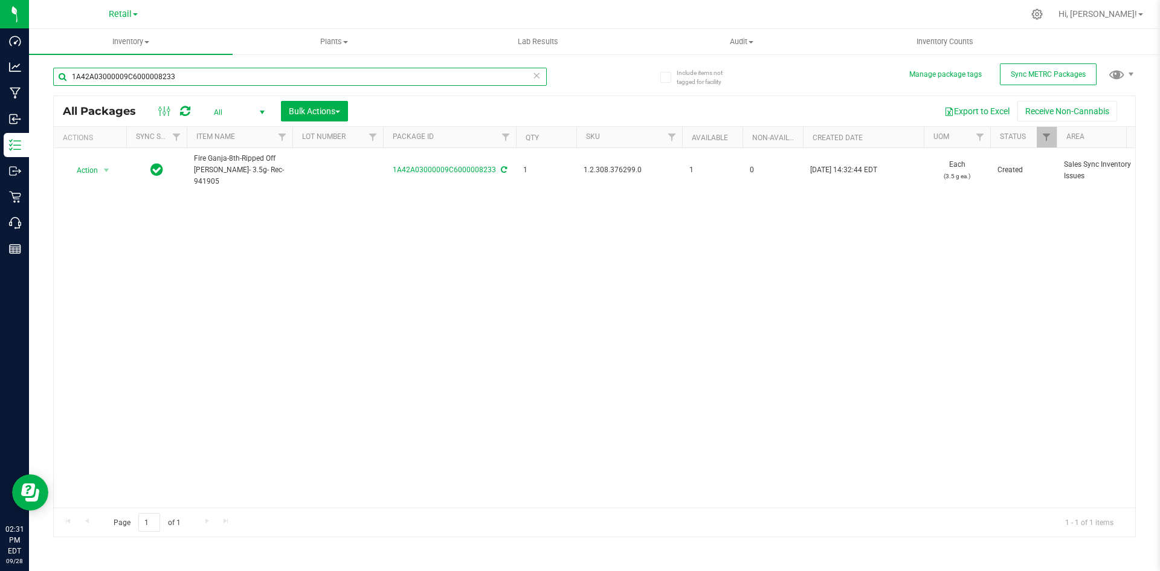
click at [424, 80] on input "1A42A03000009C6000008233" at bounding box center [300, 77] width 494 height 18
click at [393, 84] on input "1A42A0300000321000001664" at bounding box center [300, 77] width 494 height 18
click at [393, 84] on input "1A42A0300000322000000949" at bounding box center [300, 77] width 494 height 18
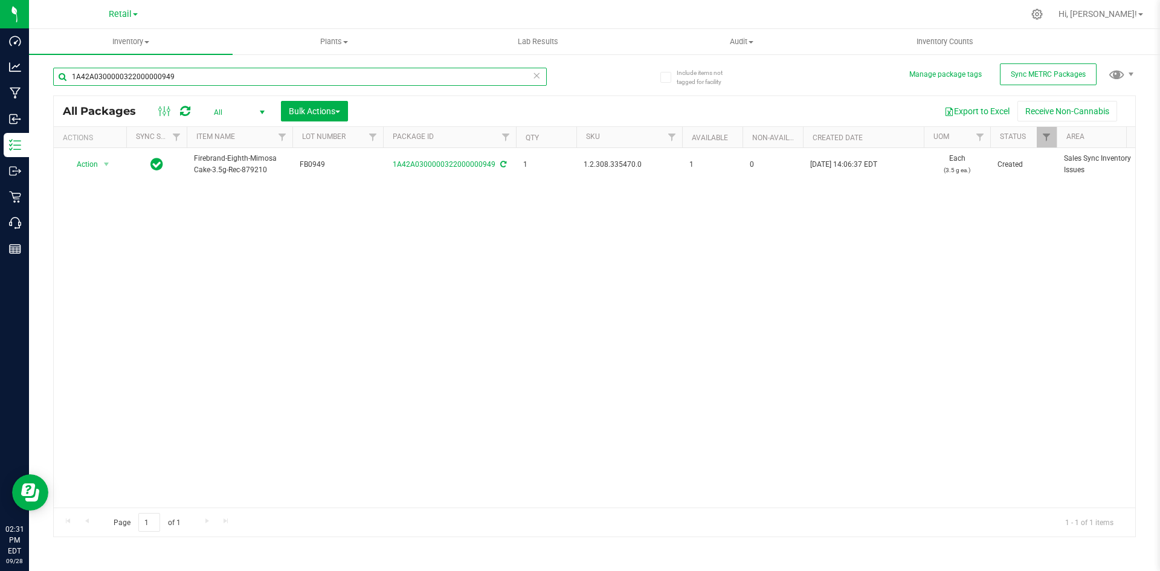
click at [393, 84] on input "1A42A0300000322000000949" at bounding box center [300, 77] width 494 height 18
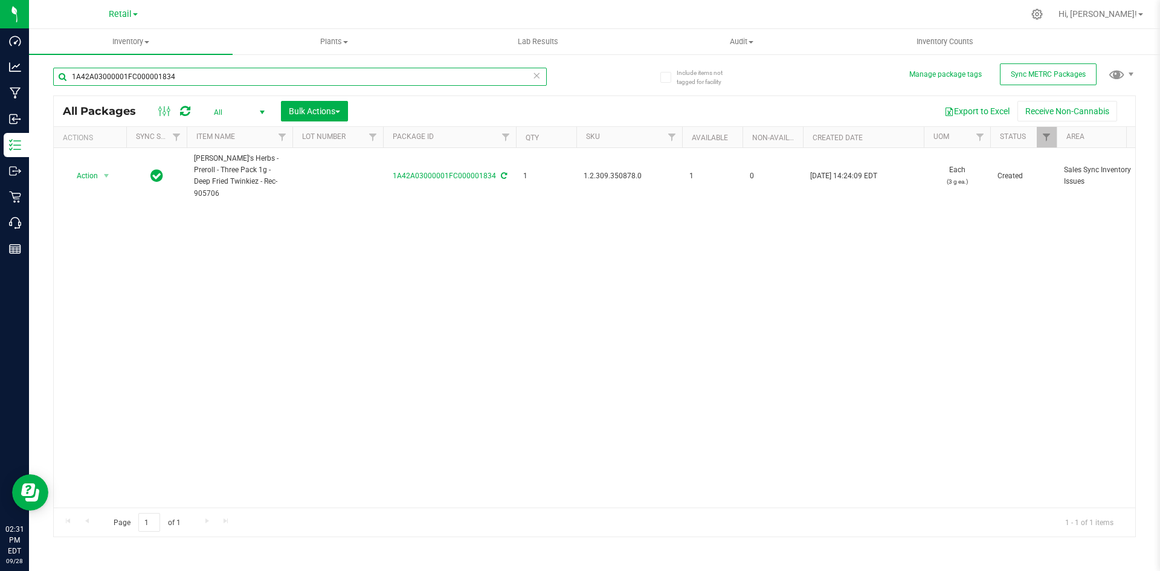
click at [297, 72] on input "1A42A03000001FC000001834" at bounding box center [300, 77] width 494 height 18
click at [289, 76] on input "1A42A03000005DD000006558" at bounding box center [300, 77] width 494 height 18
click at [289, 76] on input "1A42A03000001FC000001837" at bounding box center [300, 77] width 494 height 18
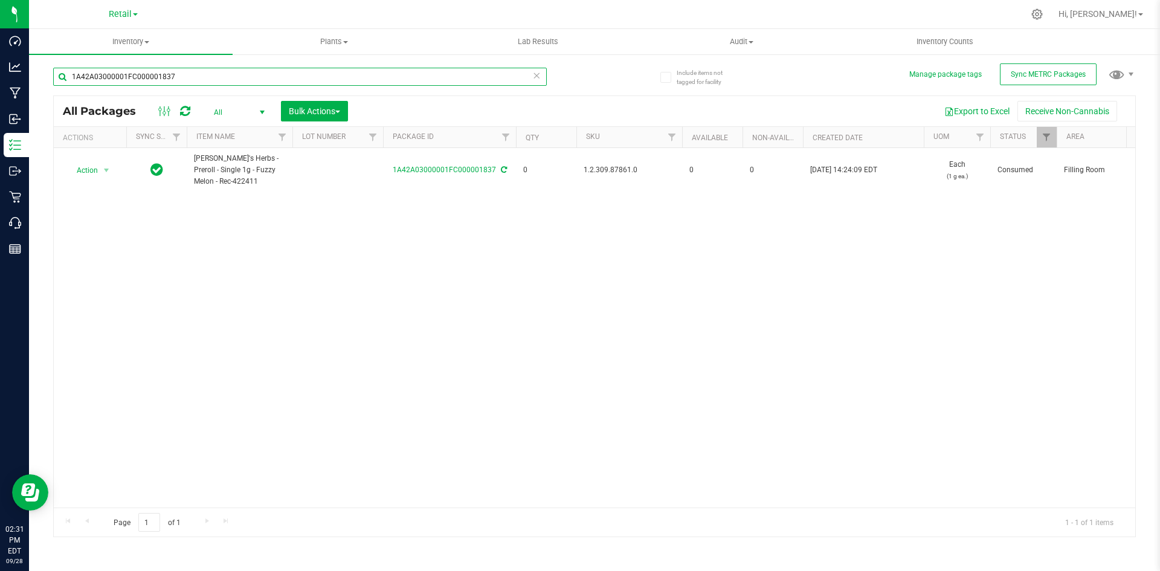
click at [289, 76] on input "1A42A03000001FC000001837" at bounding box center [300, 77] width 494 height 18
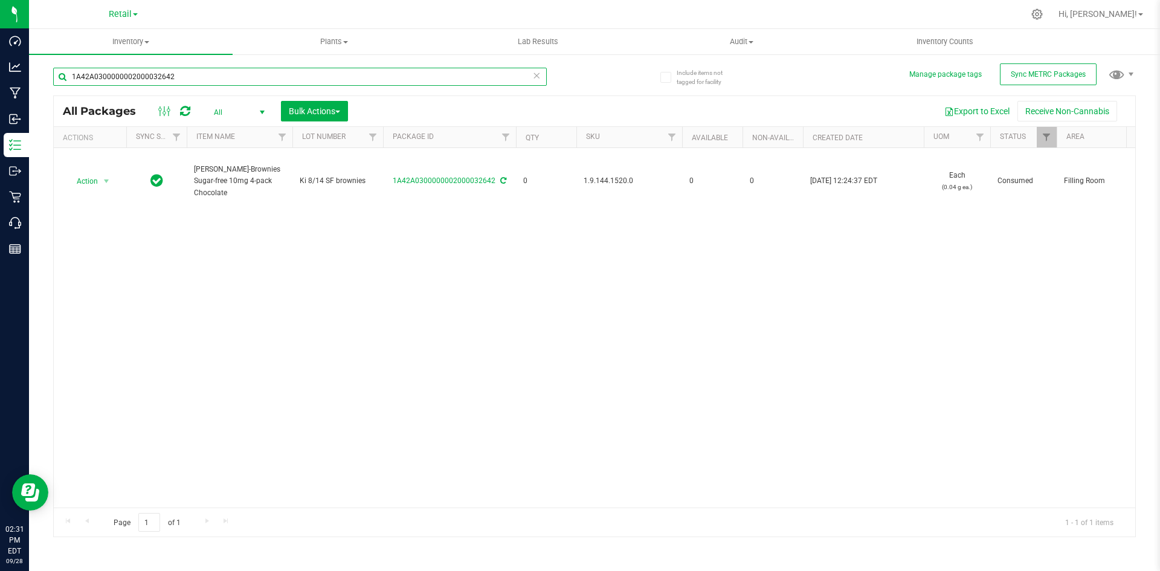
click at [289, 72] on input "1A42A0300000002000032642" at bounding box center [300, 77] width 494 height 18
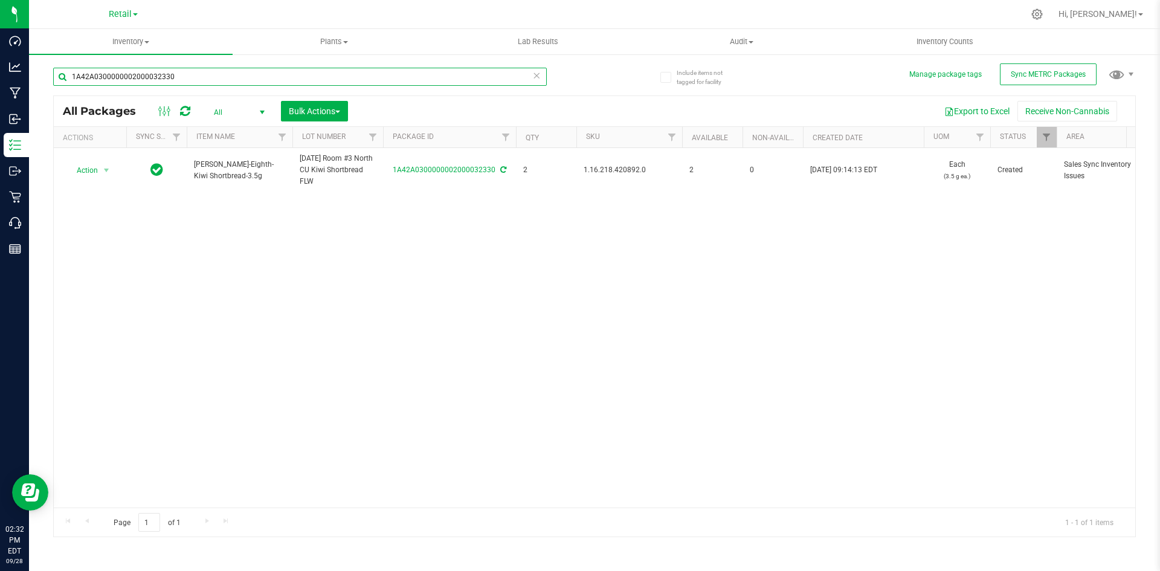
click at [192, 79] on input "1A42A0300000002000032330" at bounding box center [300, 77] width 494 height 18
click at [192, 80] on input "1A42A0300000002000032330" at bounding box center [300, 77] width 494 height 18
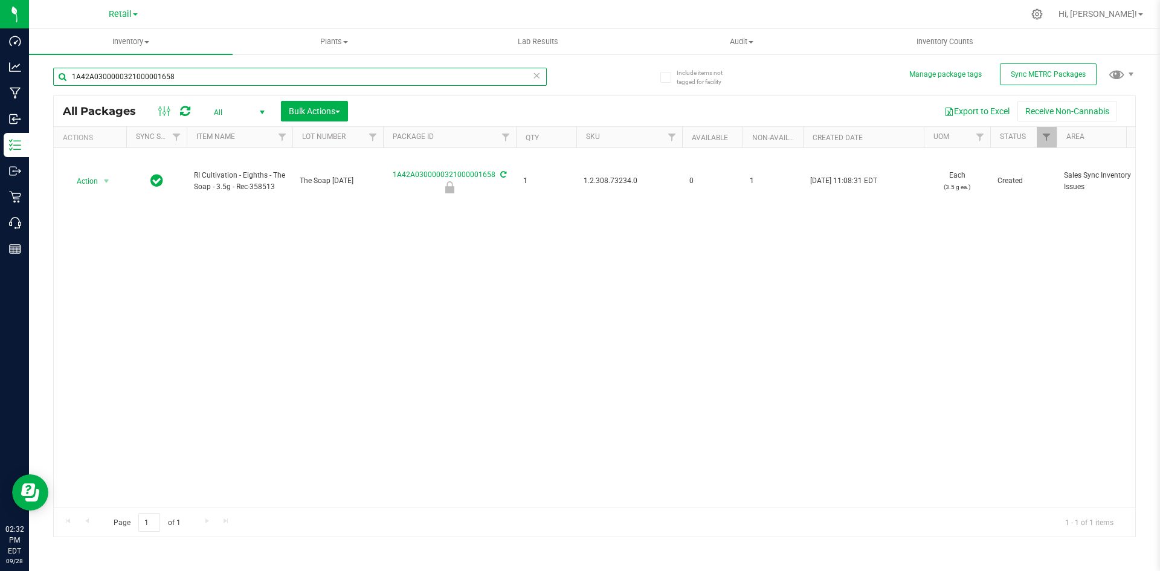
click at [339, 74] on input "1A42A0300000321000001658" at bounding box center [300, 77] width 494 height 18
click at [341, 80] on input "1A42A0300000002000033337" at bounding box center [300, 77] width 494 height 18
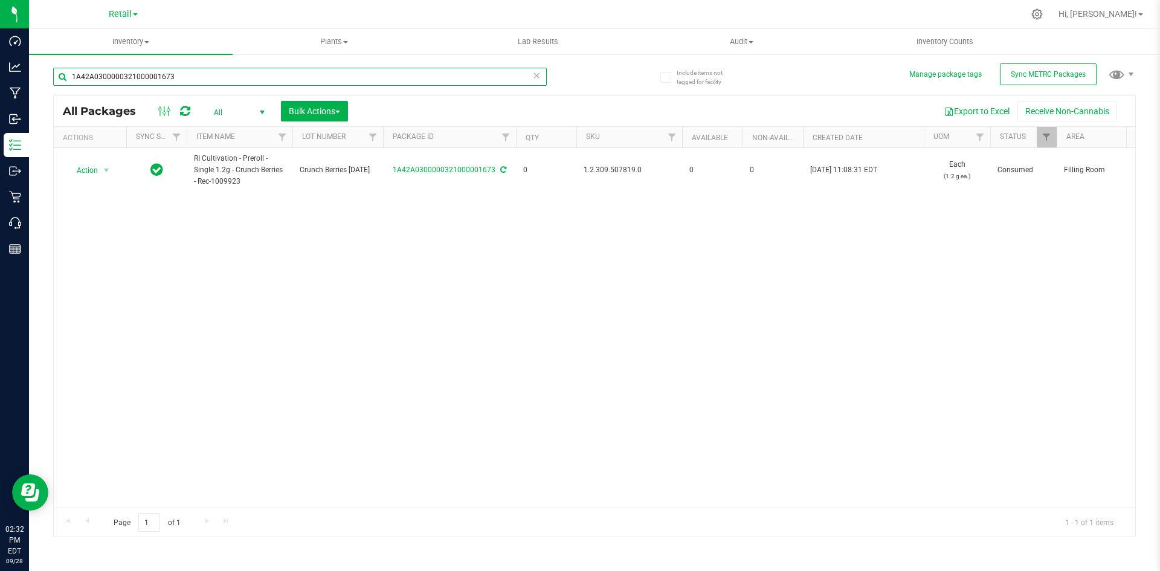
click at [274, 80] on input "1A42A0300000321000001673" at bounding box center [300, 77] width 494 height 18
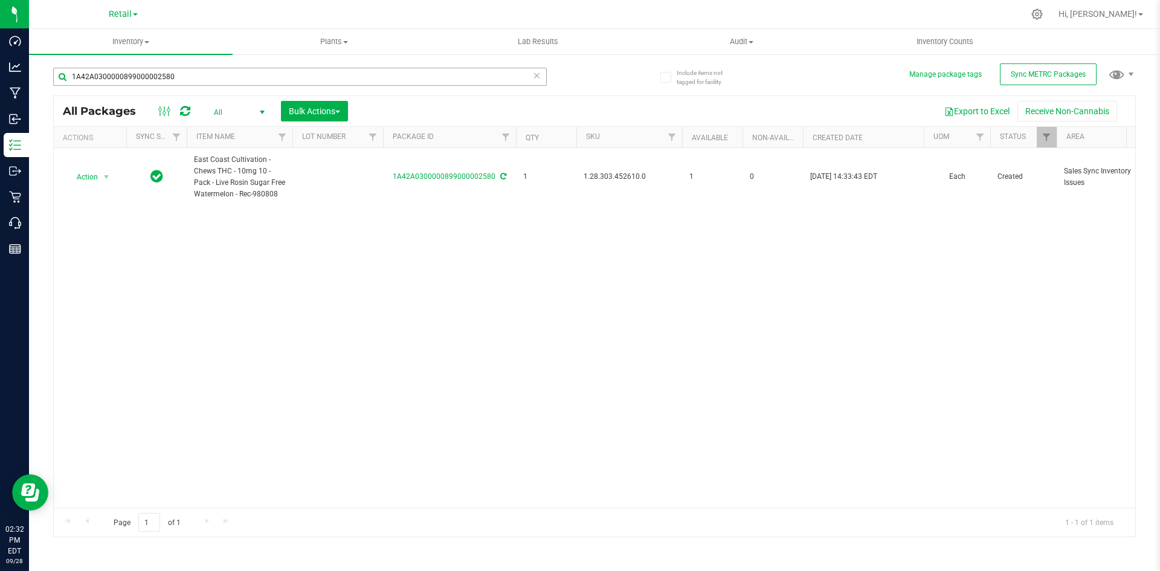
drag, startPoint x: 204, startPoint y: 86, endPoint x: 204, endPoint y: 79, distance: 7.3
click at [204, 85] on div "1A42A0300000899000002580" at bounding box center [300, 82] width 494 height 28
click at [204, 76] on input "1A42A0300000899000002580" at bounding box center [300, 77] width 494 height 18
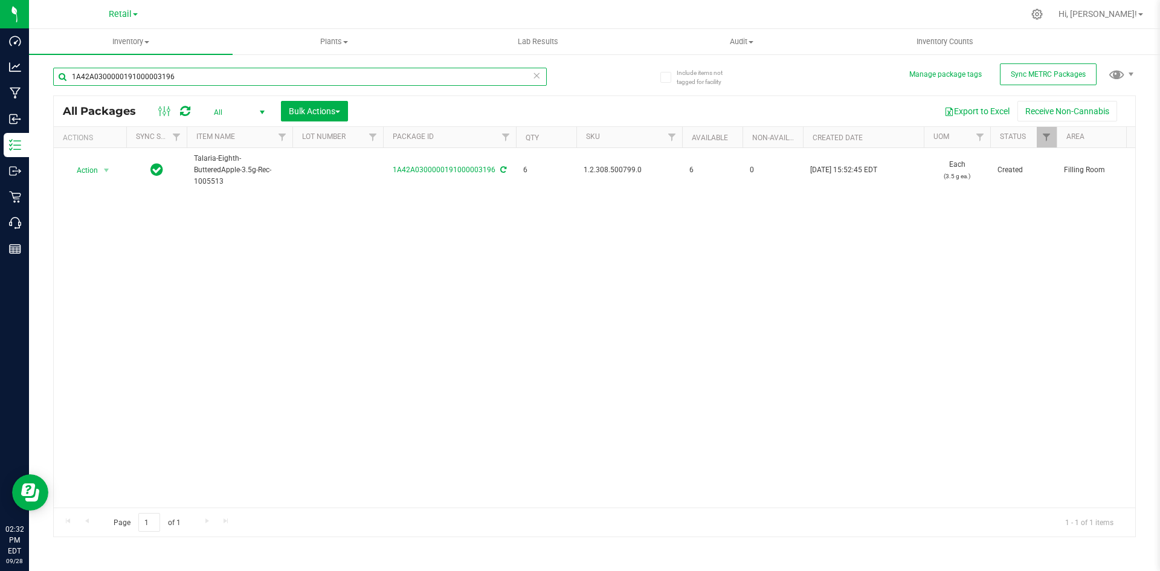
click at [204, 76] on input "1A42A0300000191000003196" at bounding box center [300, 77] width 494 height 18
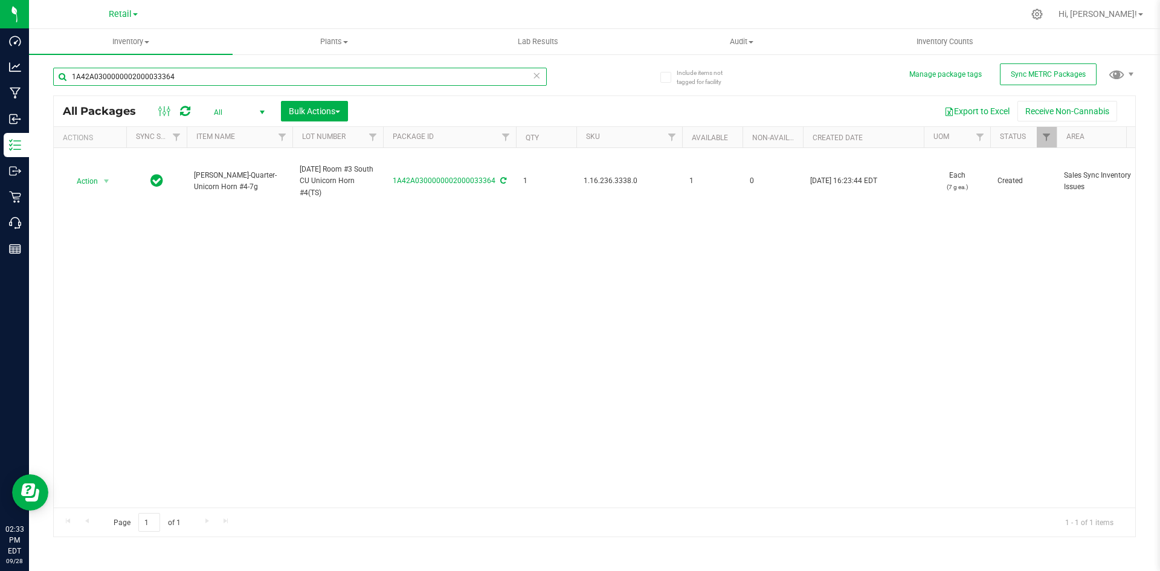
click at [204, 76] on input "1A42A0300000002000033364" at bounding box center [300, 77] width 494 height 18
click at [204, 76] on input "1A42A0300000321000001656" at bounding box center [300, 77] width 494 height 18
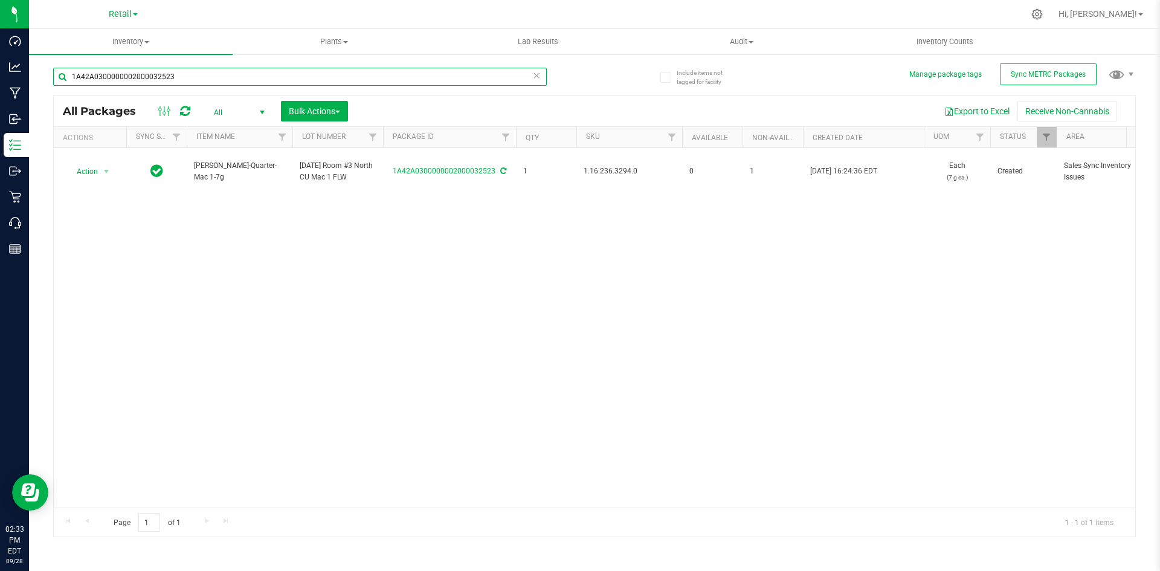
click at [204, 76] on input "1A42A0300000002000032523" at bounding box center [300, 77] width 494 height 18
click at [204, 76] on input "1A42A0300000002000033468" at bounding box center [300, 77] width 494 height 18
click at [204, 76] on input "1A42A0300000002000032355" at bounding box center [300, 77] width 494 height 18
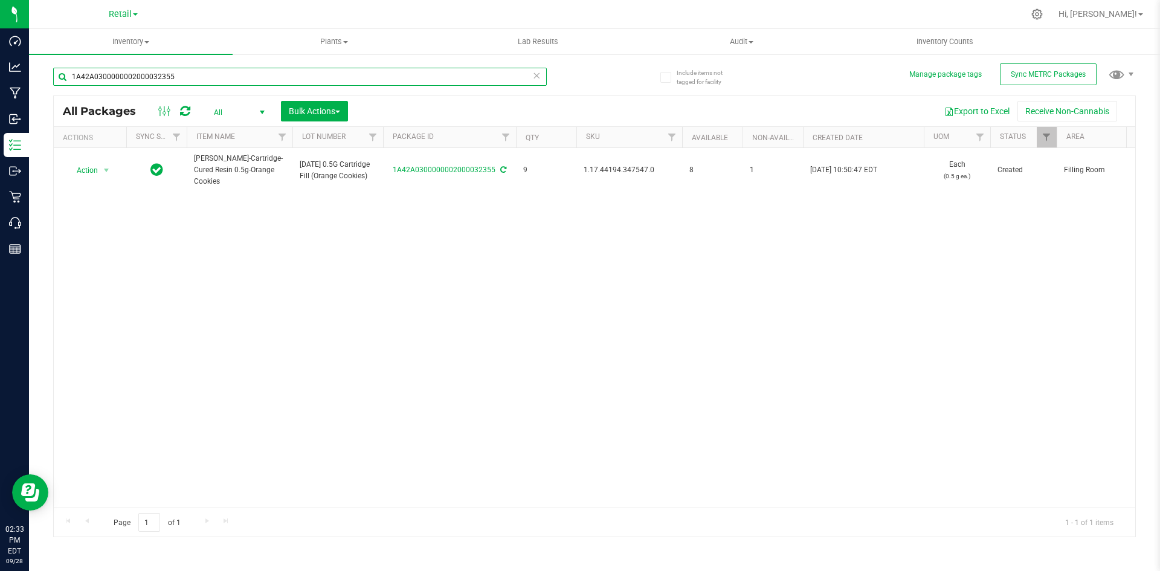
click at [204, 76] on input "1A42A0300000002000032355" at bounding box center [300, 77] width 494 height 18
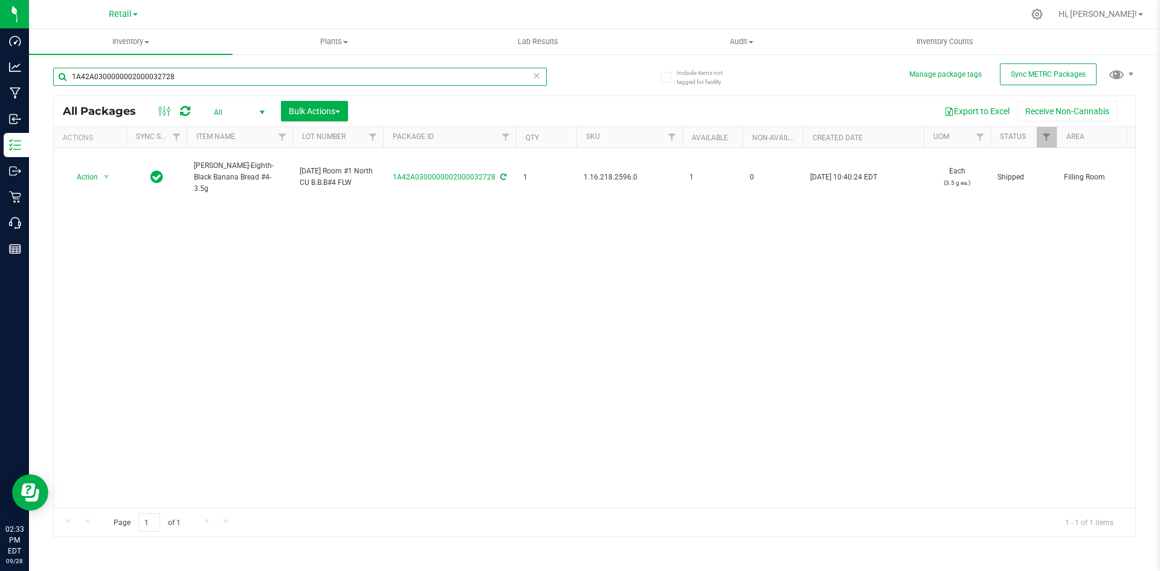
click at [204, 76] on input "1A42A0300000002000032728" at bounding box center [300, 77] width 494 height 18
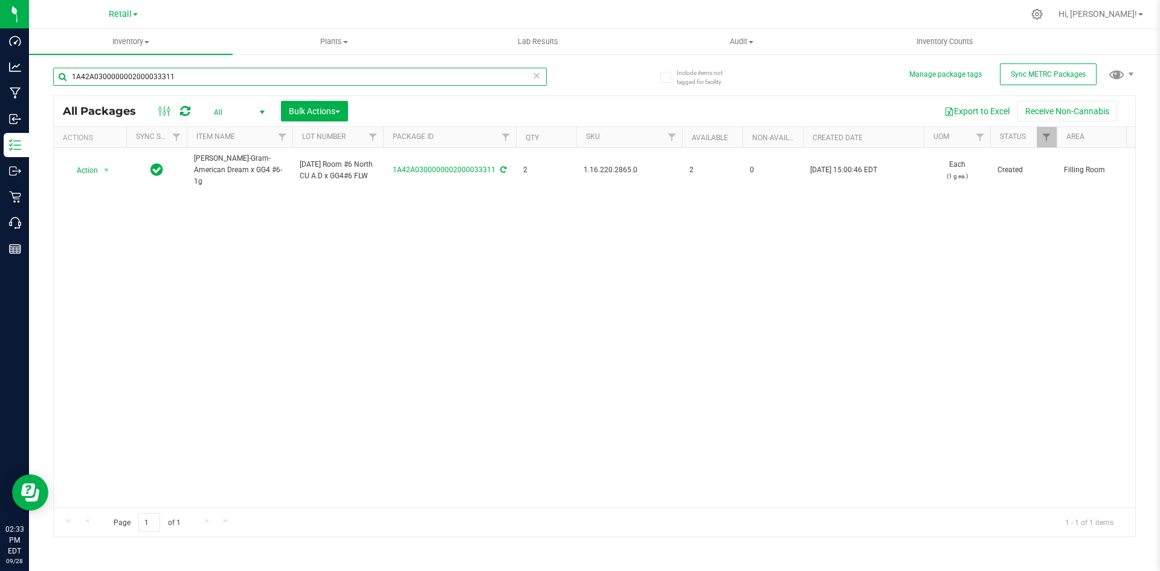
click at [204, 73] on input "1A42A0300000002000033311" at bounding box center [300, 77] width 494 height 18
click at [204, 73] on input "1A42A0300000961000003701" at bounding box center [300, 77] width 494 height 18
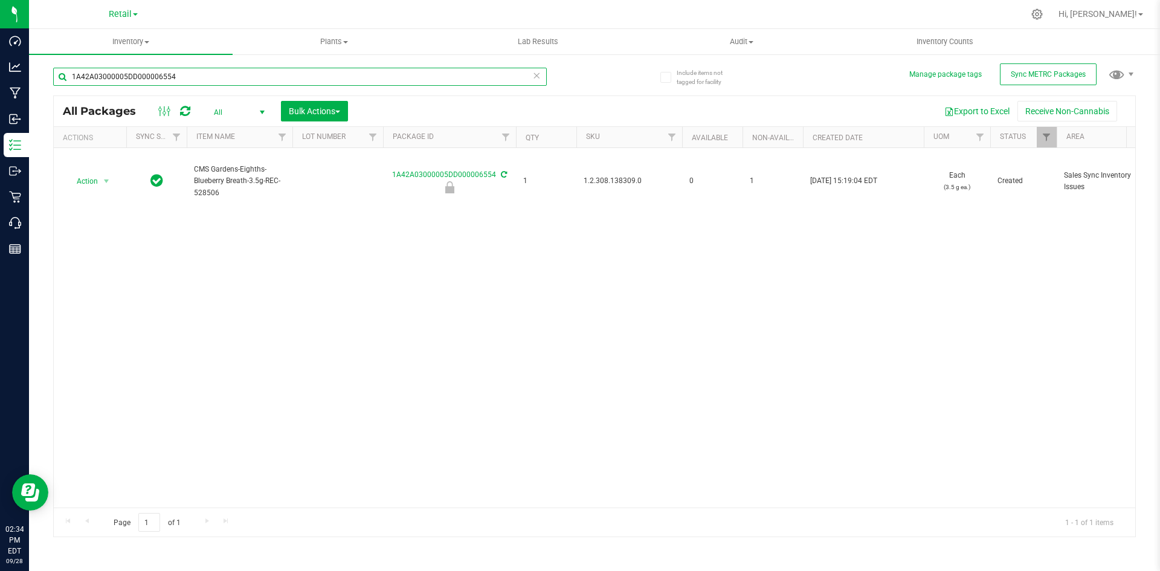
click at [203, 73] on input "1A42A03000005DD000006554" at bounding box center [300, 77] width 494 height 18
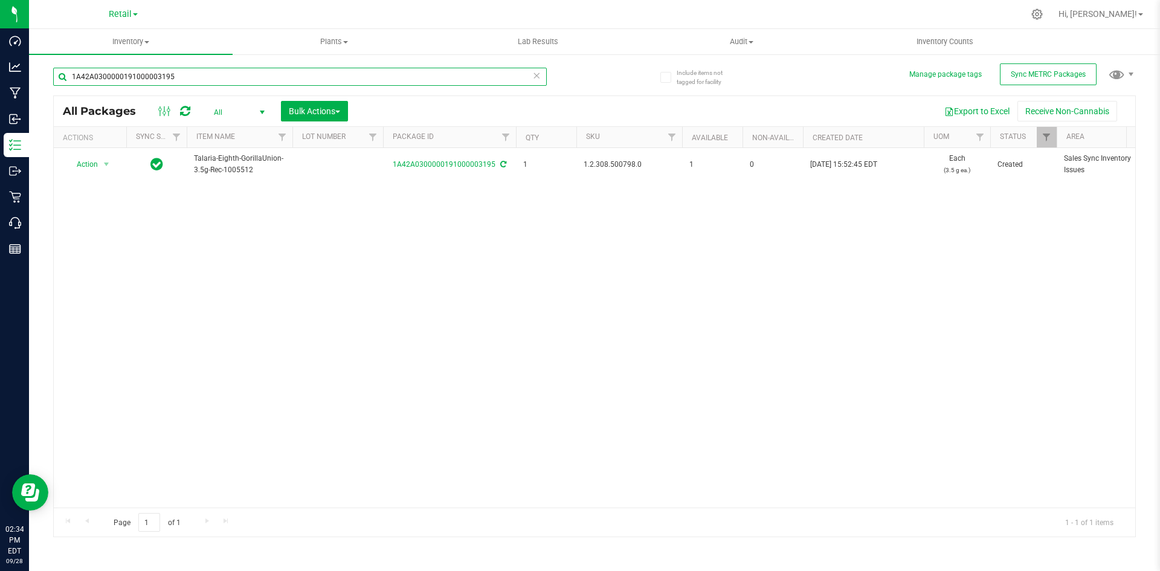
click at [203, 73] on input "1A42A0300000191000003195" at bounding box center [300, 77] width 494 height 18
click at [203, 73] on input "1A42A03000009C6000007875" at bounding box center [300, 77] width 494 height 18
click at [203, 73] on input "1A42A0300000065000000850" at bounding box center [300, 77] width 494 height 18
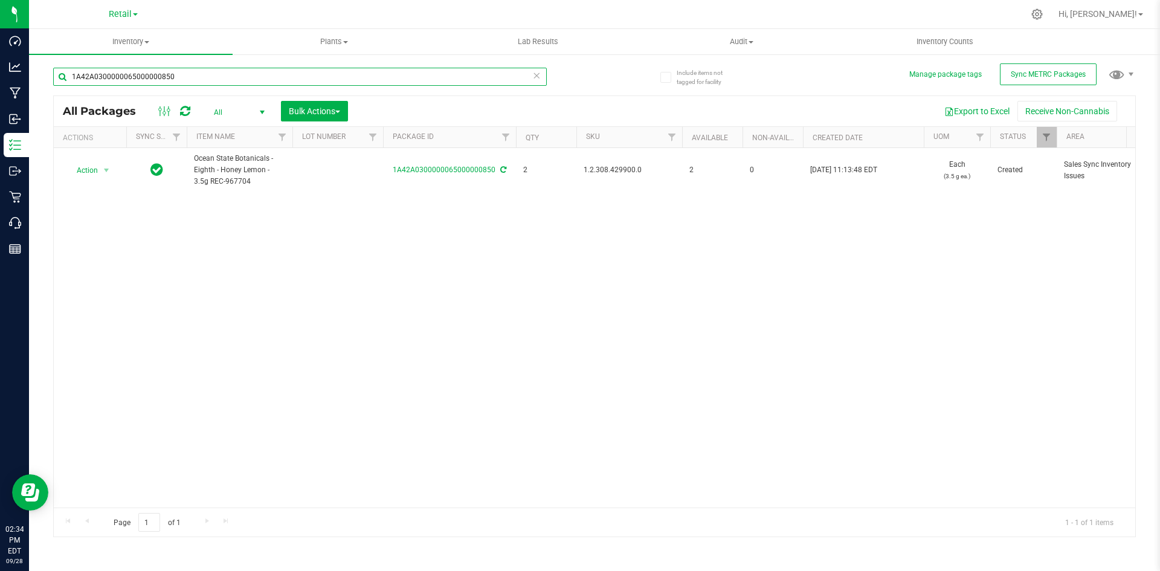
click at [203, 73] on input "1A42A0300000065000000850" at bounding box center [300, 77] width 494 height 18
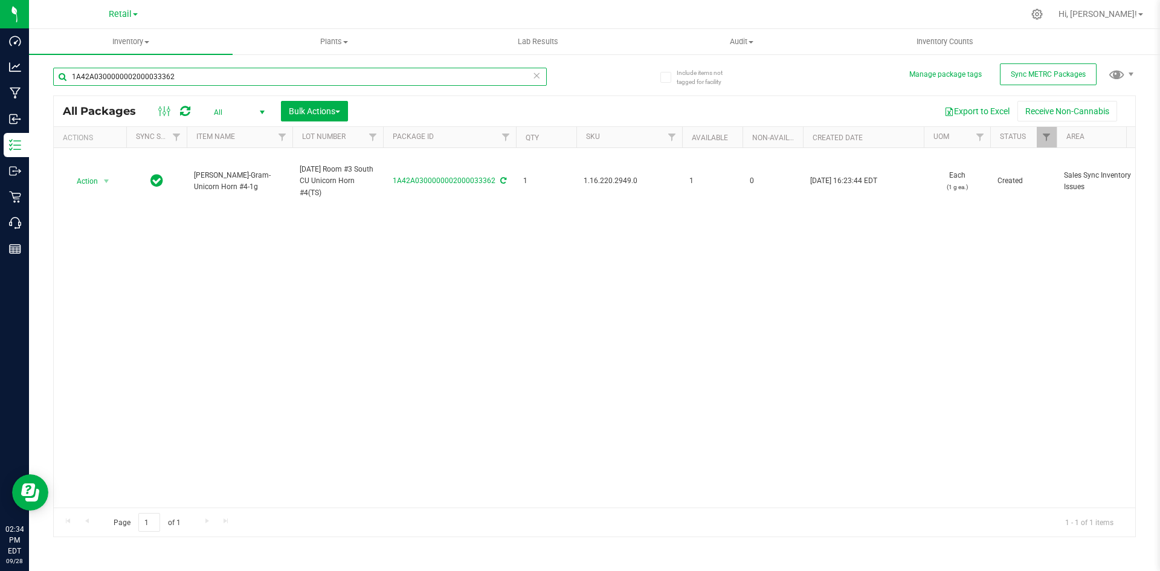
click at [203, 73] on input "1A42A0300000002000033362" at bounding box center [300, 77] width 494 height 18
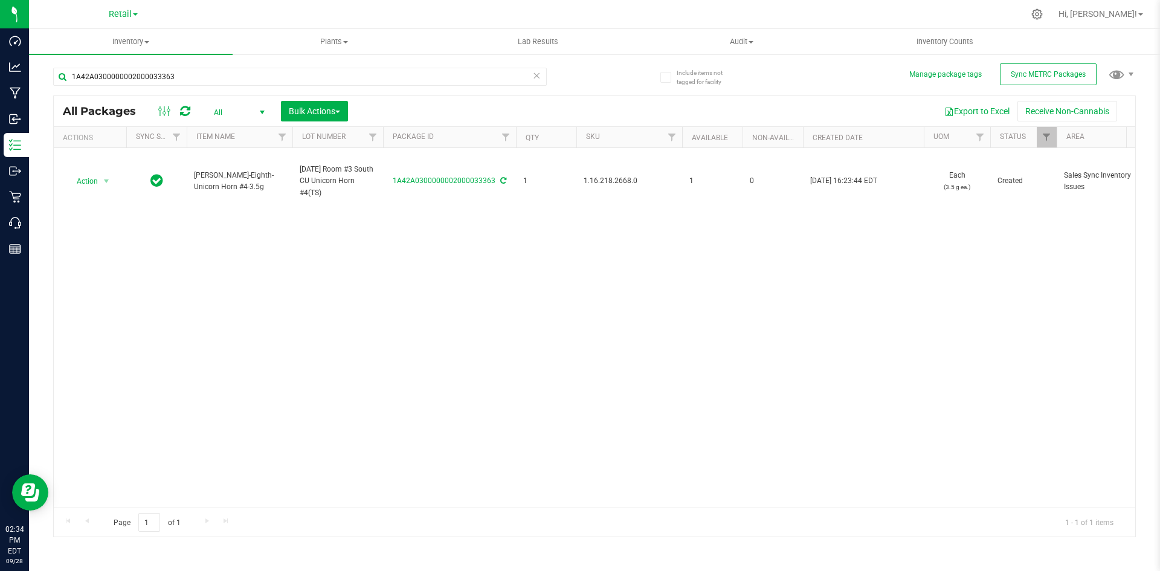
click at [203, 64] on div "1A42A0300000002000033363" at bounding box center [323, 76] width 541 height 39
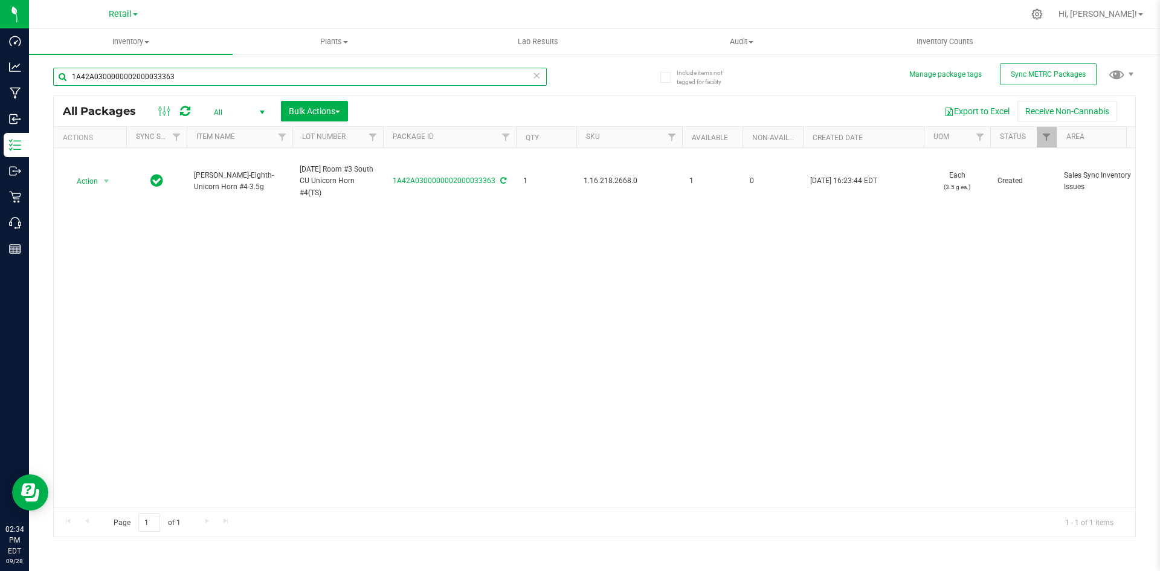
click at [211, 74] on input "1A42A0300000002000033363" at bounding box center [300, 77] width 494 height 18
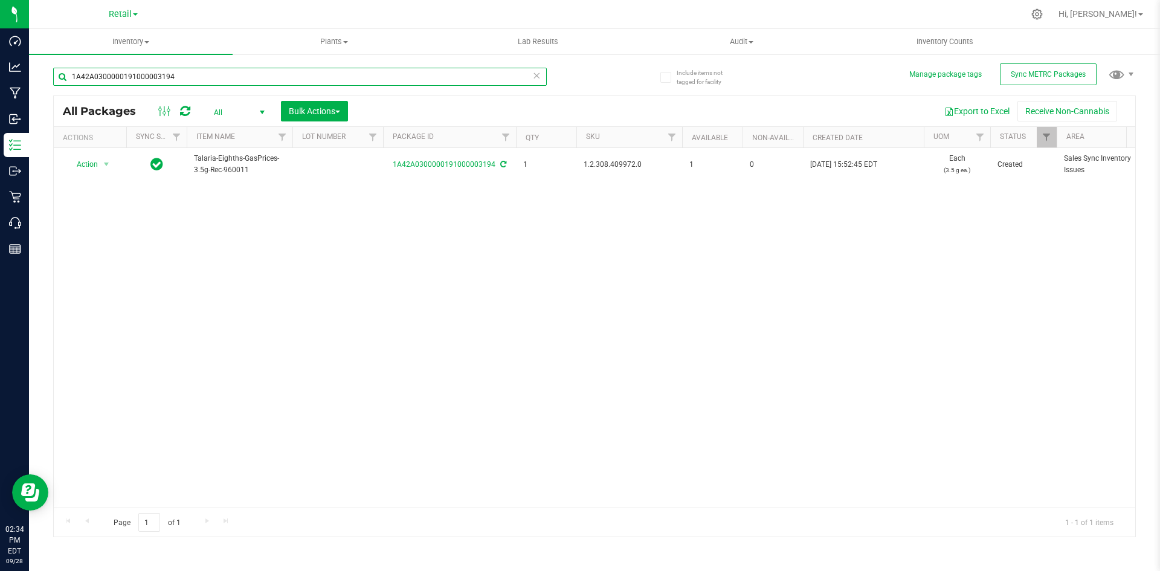
click at [211, 75] on input "1A42A0300000191000003194" at bounding box center [300, 77] width 494 height 18
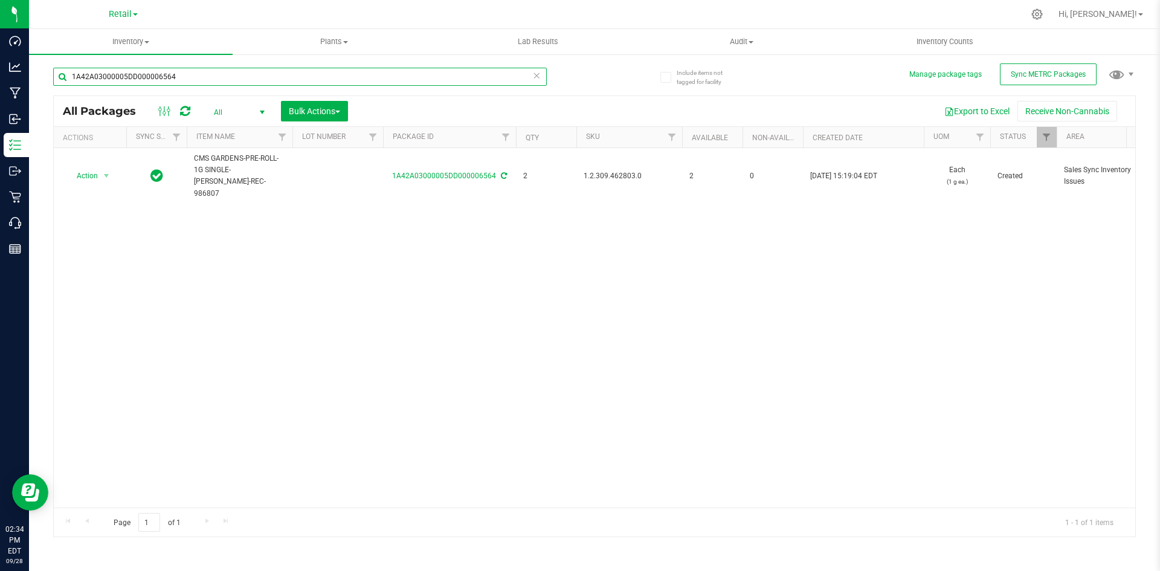
click at [211, 75] on input "1A42A03000005DD000006564" at bounding box center [300, 77] width 494 height 18
click at [211, 75] on input "1A42A03000002BE000011357" at bounding box center [300, 77] width 494 height 18
click at [211, 75] on input "1A42A03000009C6000008236" at bounding box center [300, 77] width 494 height 18
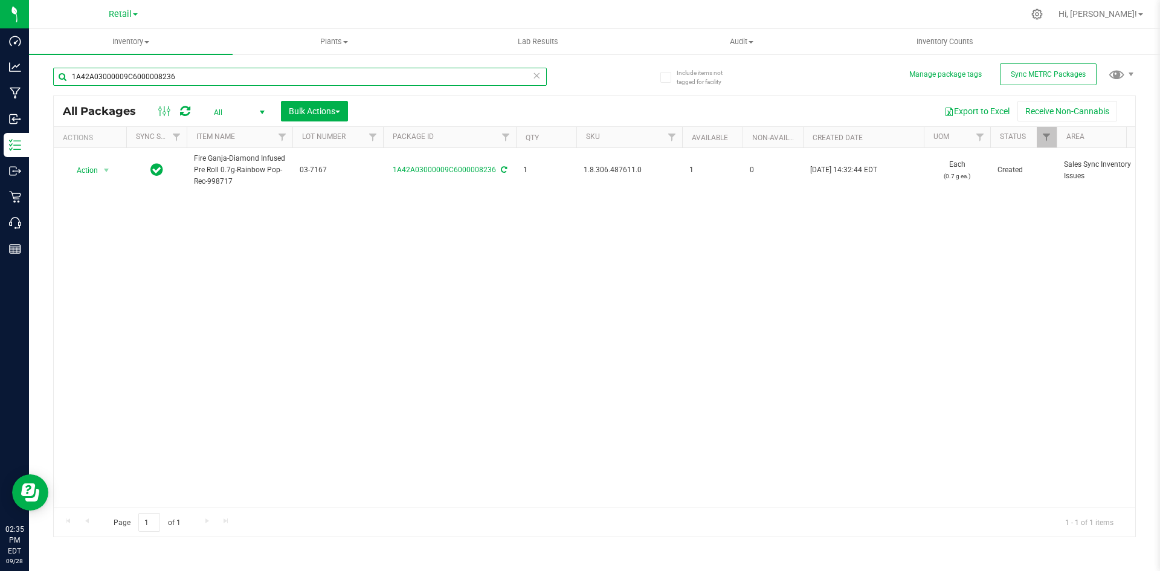
click at [211, 75] on input "1A42A03000009C6000008236" at bounding box center [300, 77] width 494 height 18
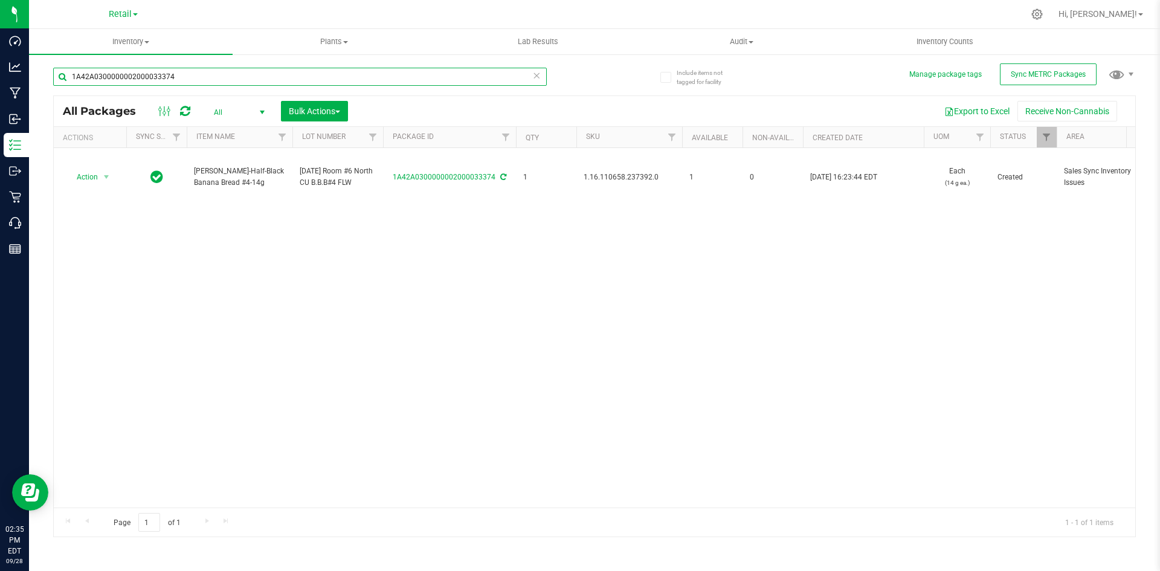
click at [211, 70] on input "1A42A0300000002000033374" at bounding box center [300, 77] width 494 height 18
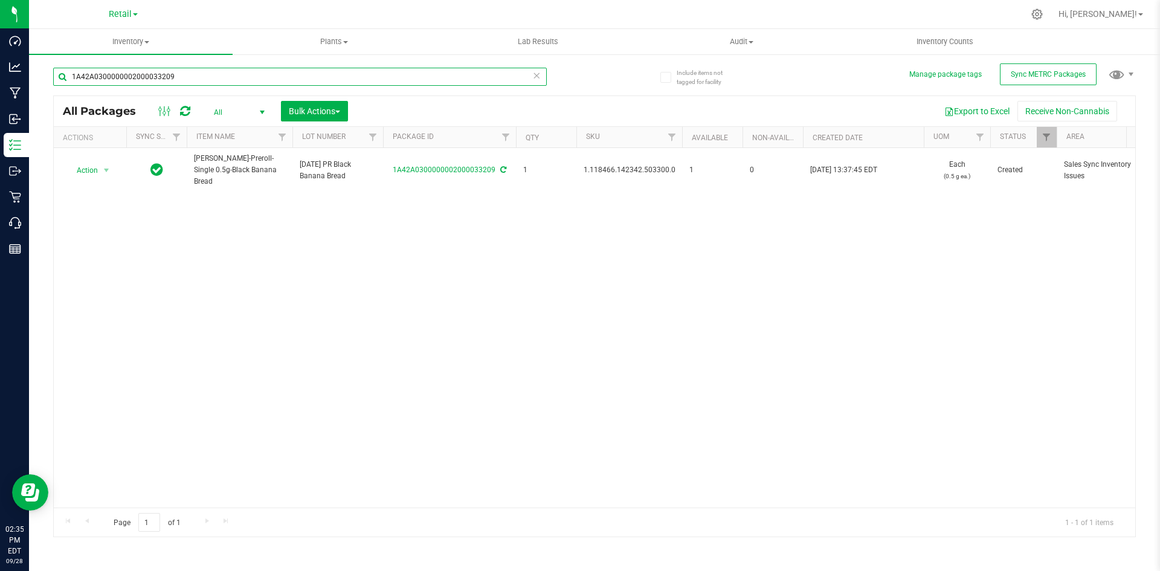
click at [211, 70] on input "1A42A0300000002000033209" at bounding box center [300, 77] width 494 height 18
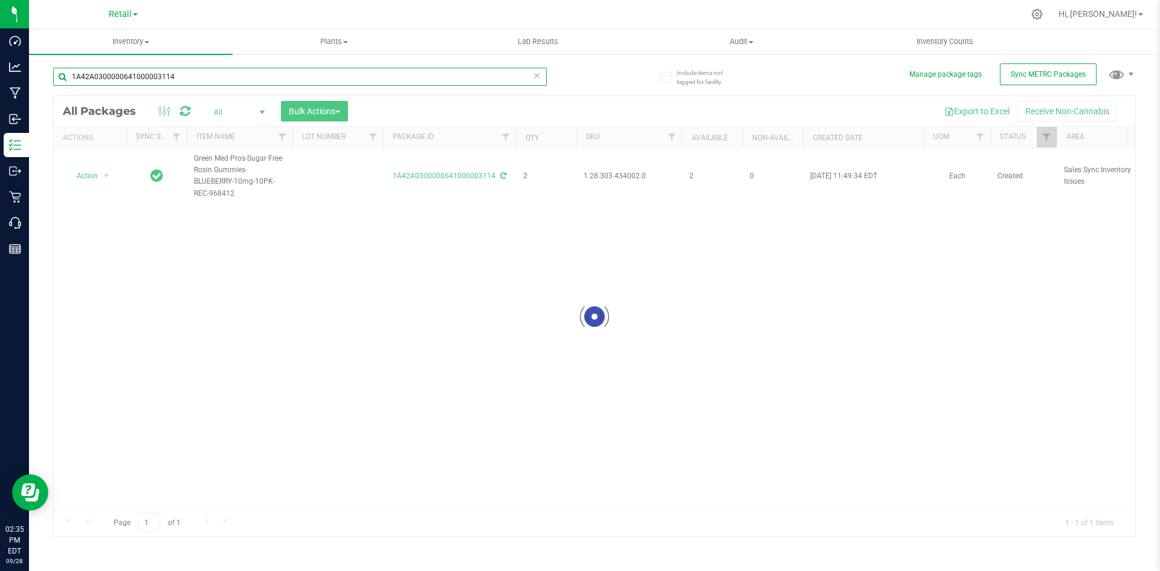
click at [211, 69] on input "1A42A0300000641000003114" at bounding box center [300, 77] width 494 height 18
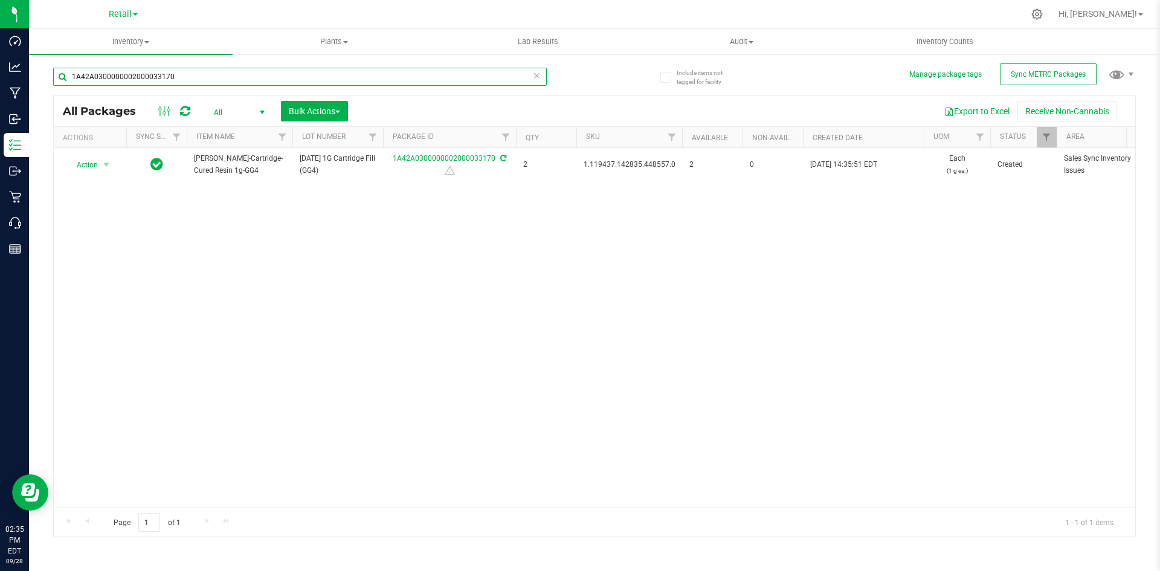
click at [211, 69] on input "1A42A0300000002000033170" at bounding box center [300, 77] width 494 height 18
click at [211, 69] on input "1A42A03000005DD000006560" at bounding box center [300, 77] width 494 height 18
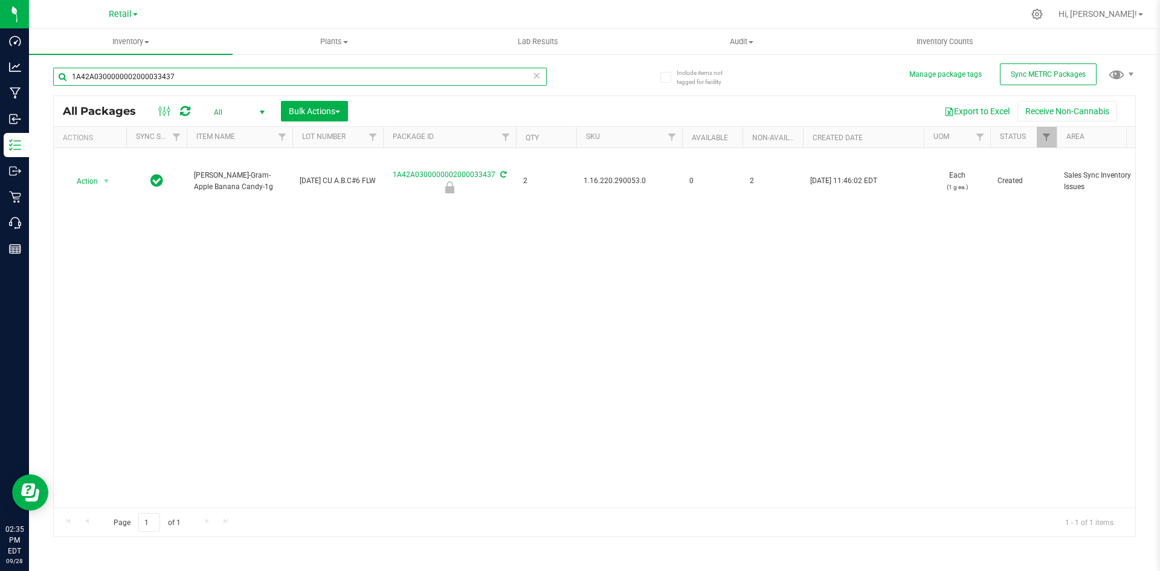
click at [200, 84] on input "1A42A0300000002000033437" at bounding box center [300, 77] width 494 height 18
click at [200, 83] on input "1A42A0300000002000033437" at bounding box center [300, 77] width 494 height 18
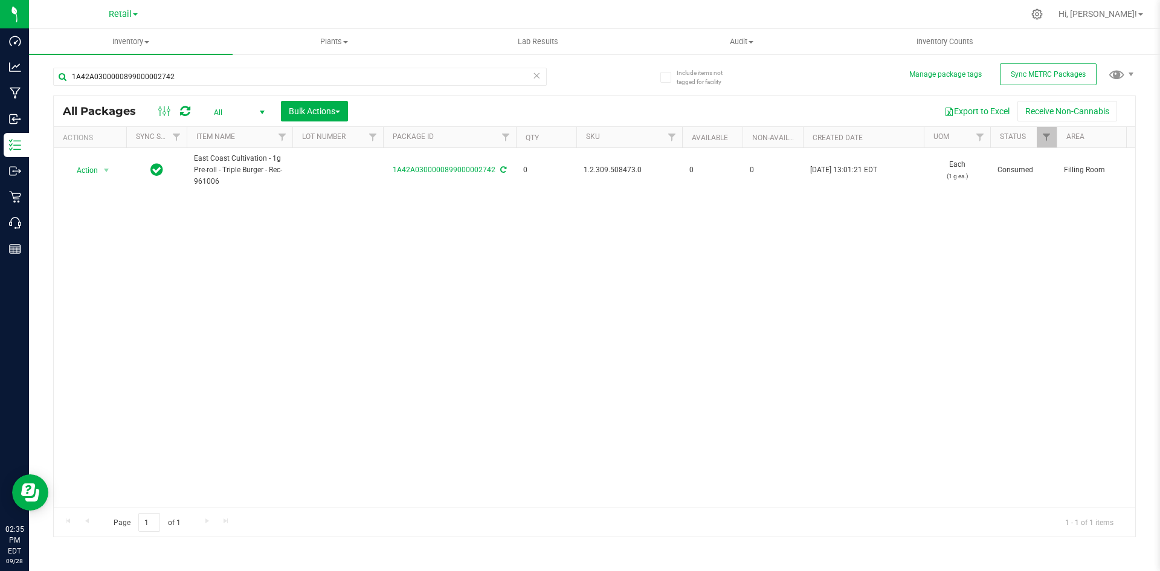
click at [557, 190] on td "0" at bounding box center [546, 170] width 60 height 45
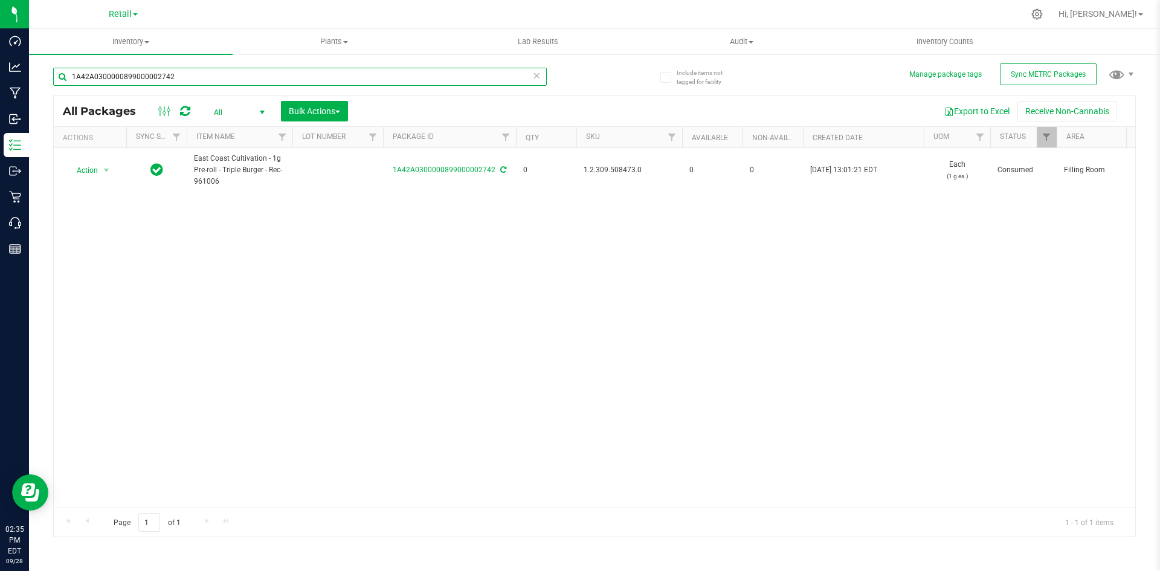
click at [209, 69] on input "1A42A0300000899000002742" at bounding box center [300, 77] width 494 height 18
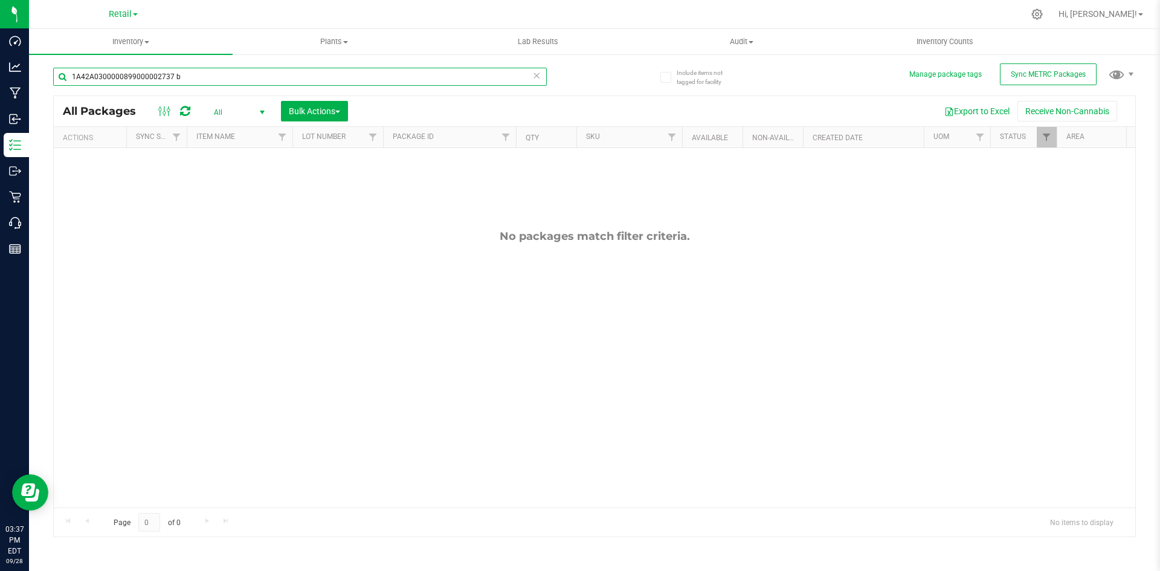
type input "1A42A0300000899000002737 b"
